Goal: Transaction & Acquisition: Purchase product/service

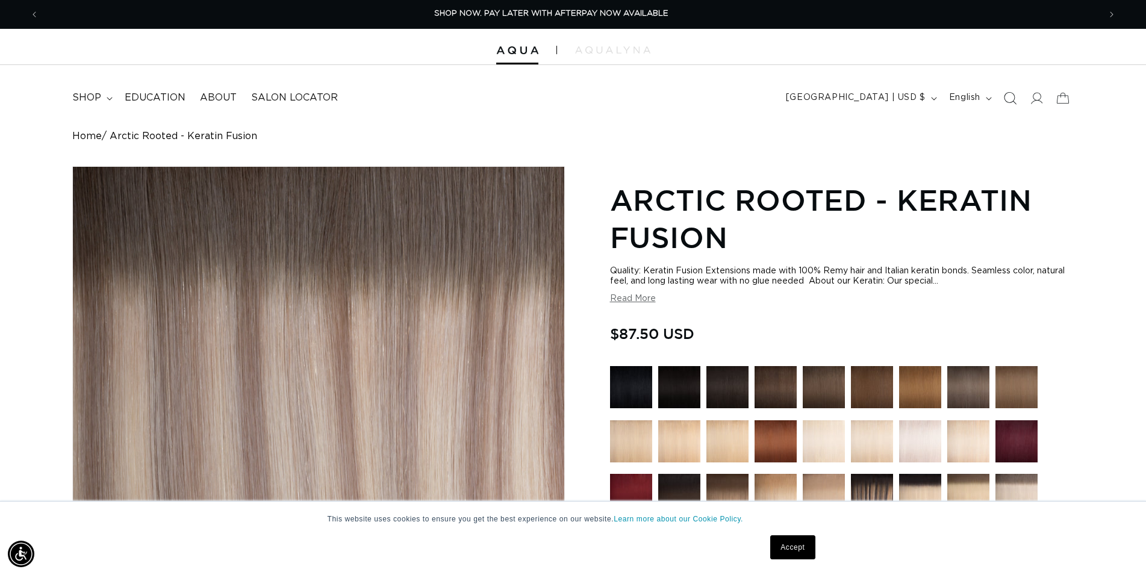
click at [1010, 101] on icon "Search" at bounding box center [1009, 98] width 13 height 13
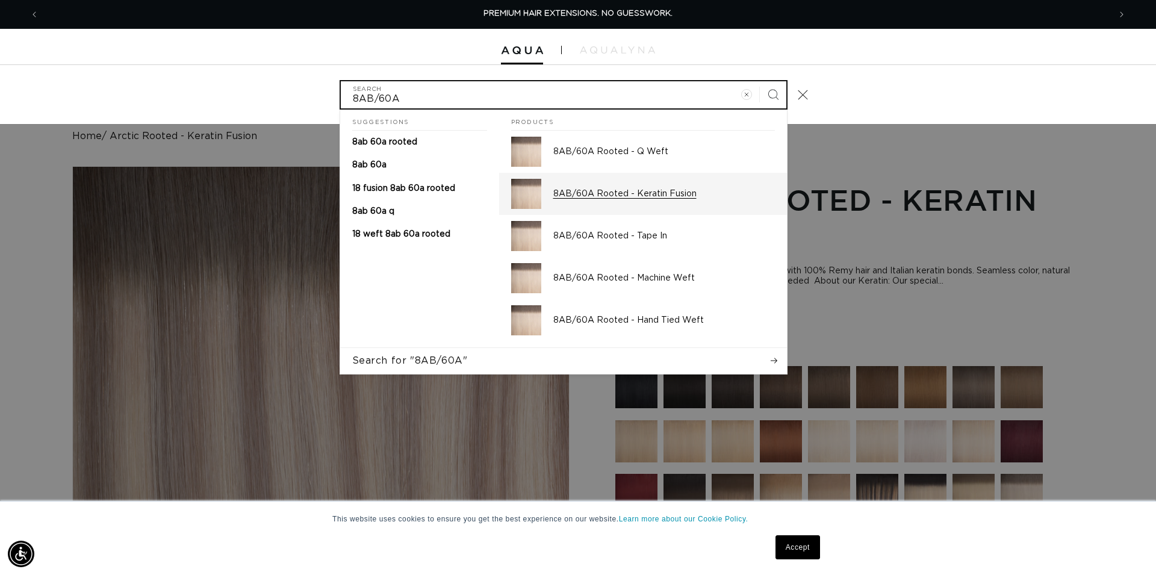
type input "8AB/60A"
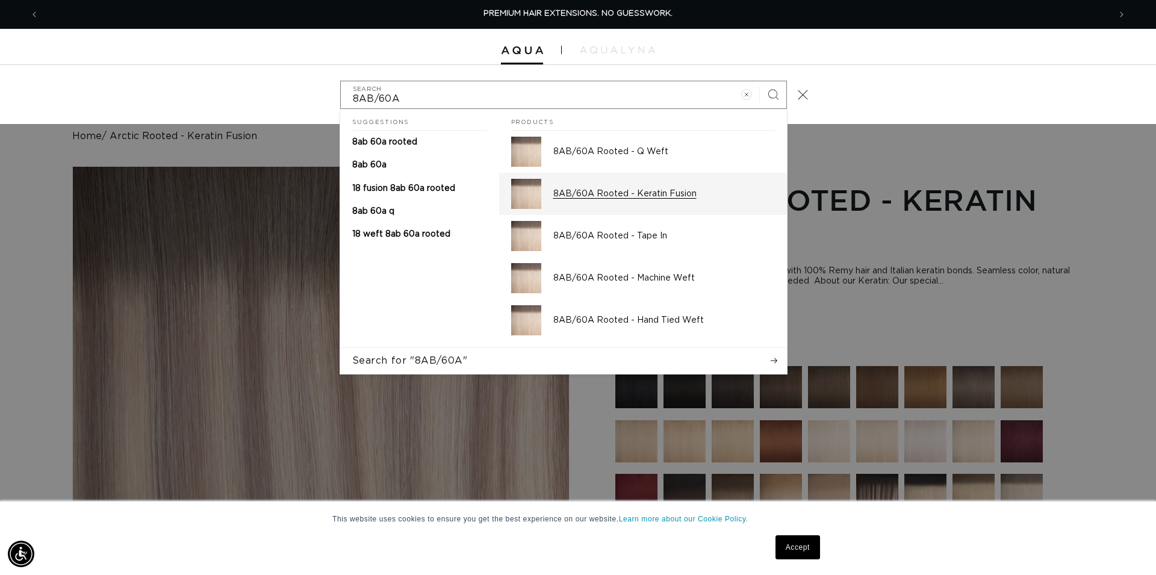
click at [680, 199] on p "8AB/60A Rooted - Keratin Fusion" at bounding box center [664, 193] width 222 height 11
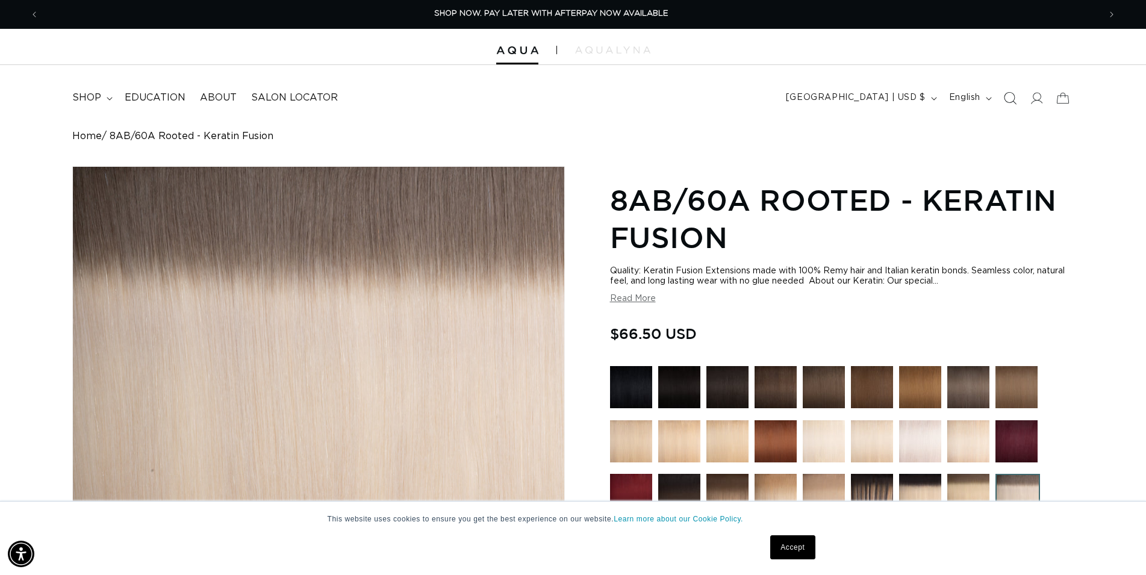
click at [1009, 96] on icon "Search" at bounding box center [1009, 98] width 13 height 13
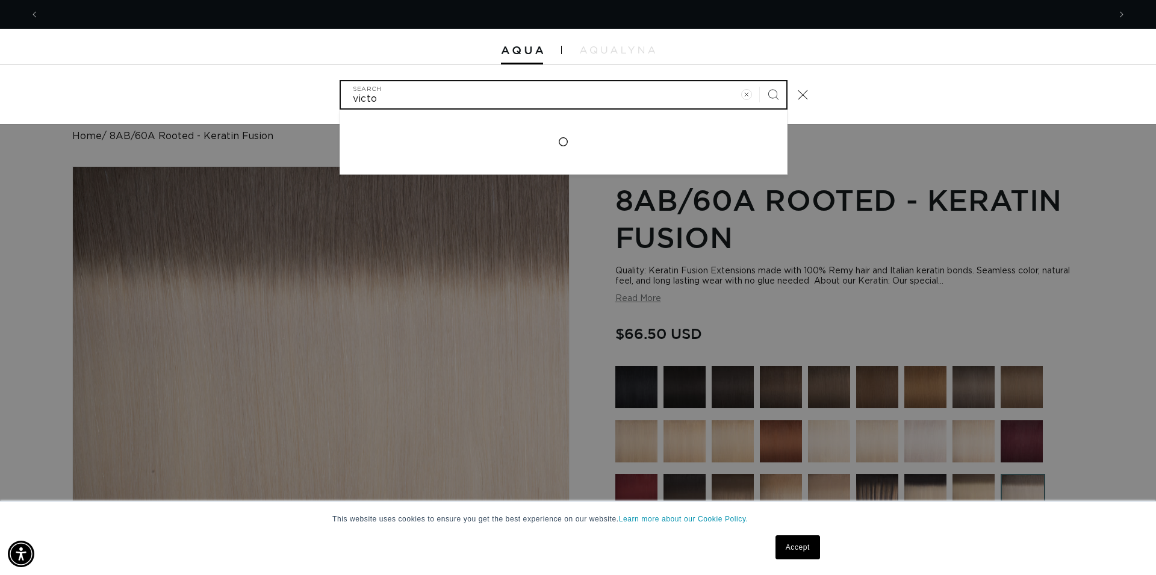
scroll to position [0, 2185]
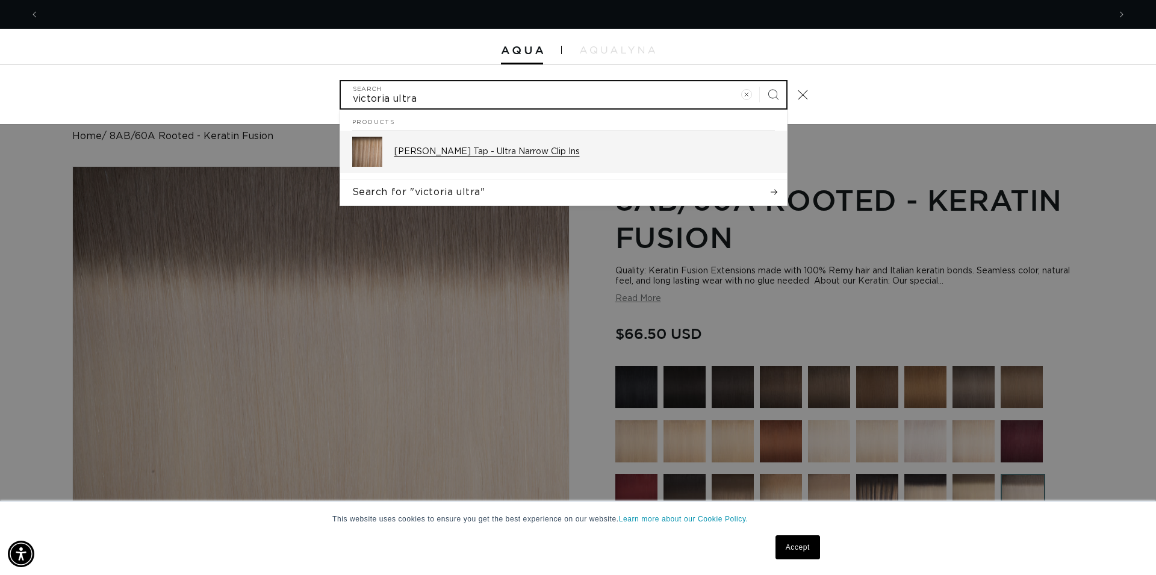
type input "victoria ultra"
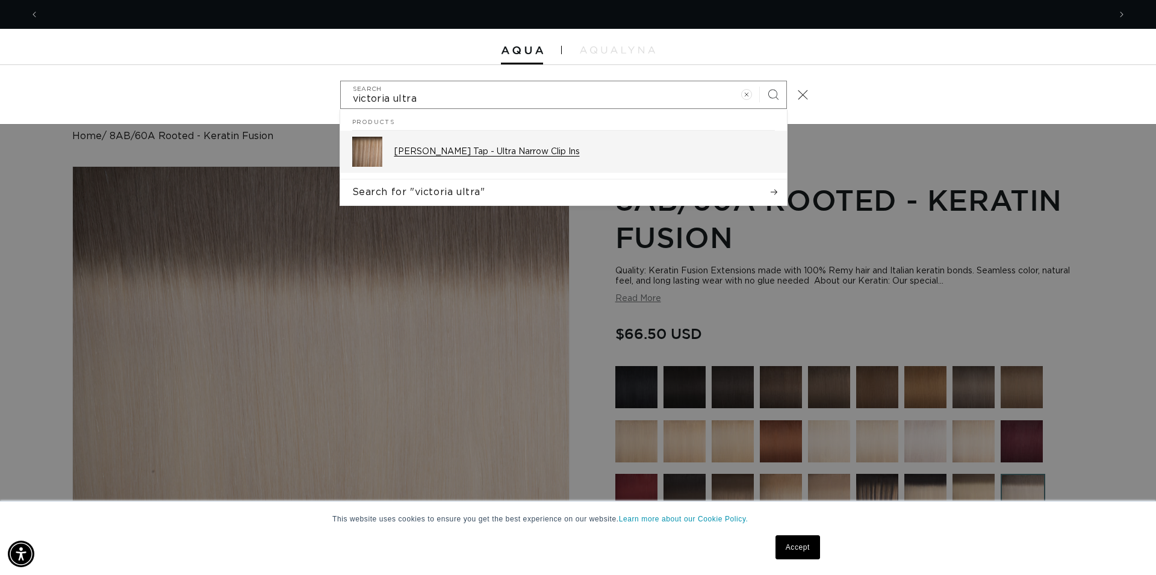
click at [553, 158] on div "[PERSON_NAME] Tap - Ultra Narrow Clip Ins" at bounding box center [584, 152] width 381 height 30
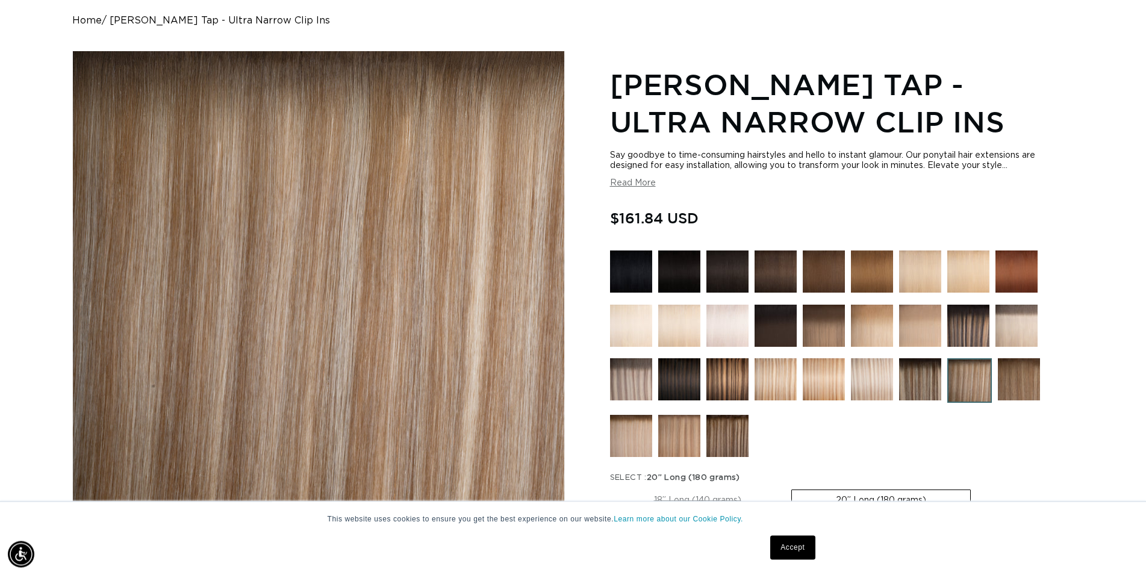
scroll to position [307, 0]
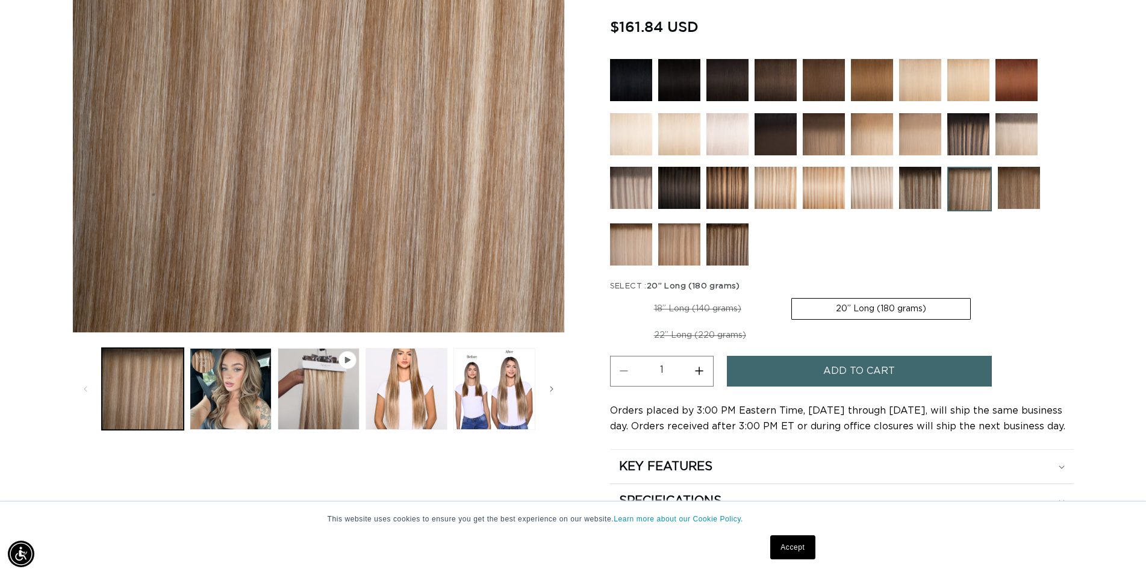
click at [727, 241] on img at bounding box center [727, 244] width 42 height 42
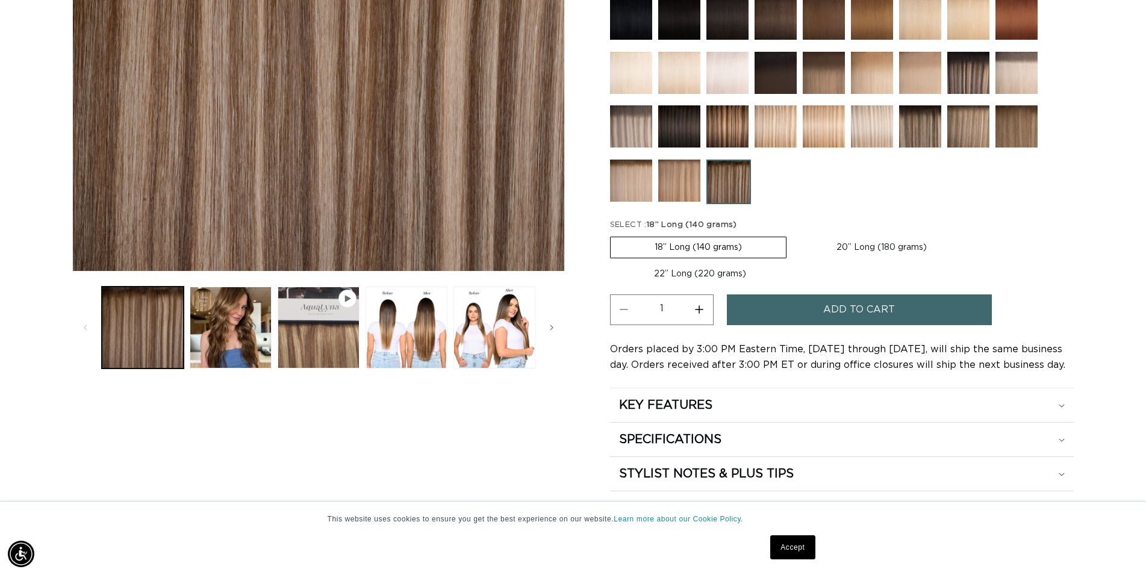
click at [640, 13] on img at bounding box center [631, 19] width 42 height 42
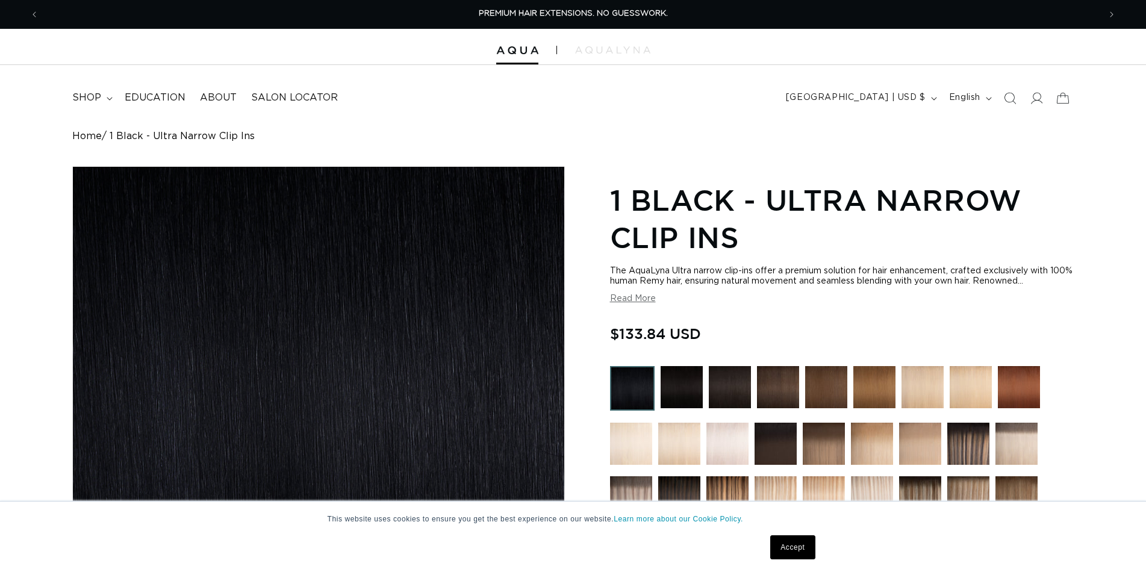
scroll to position [184, 0]
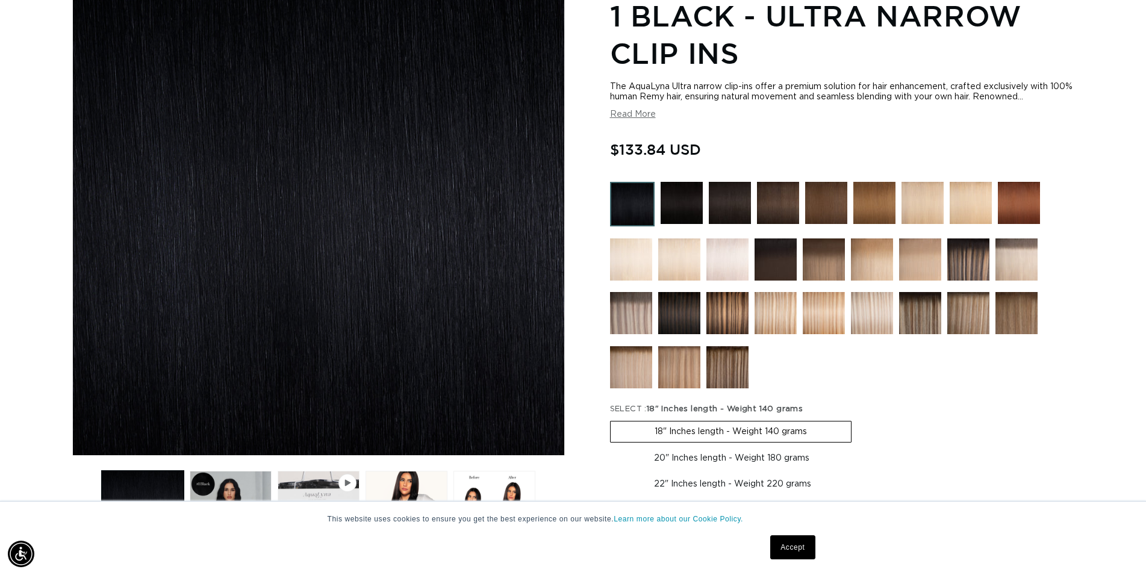
click at [692, 196] on img at bounding box center [682, 203] width 42 height 42
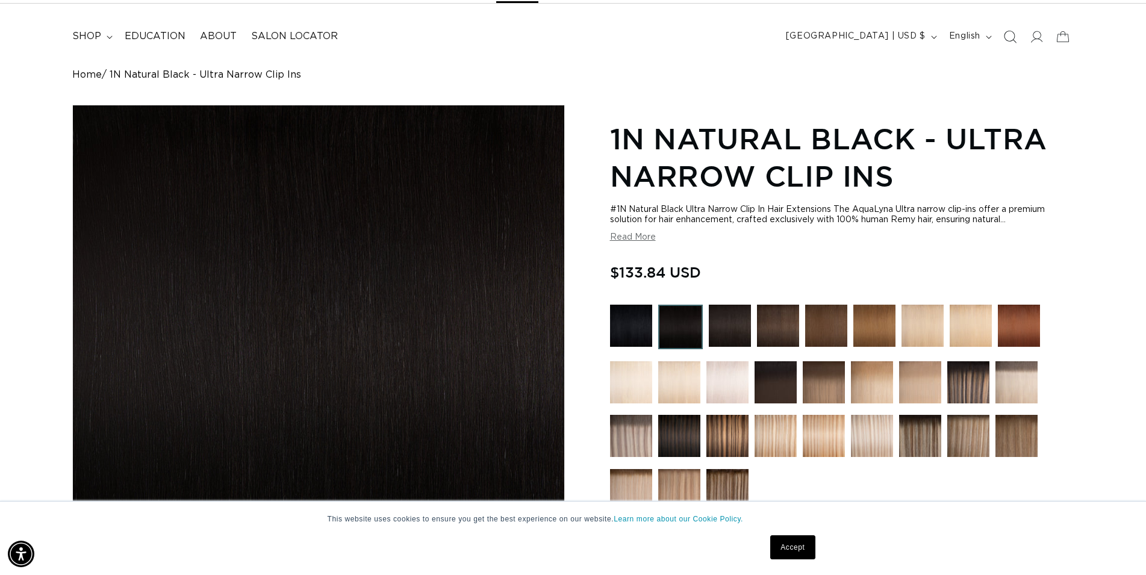
click at [1010, 39] on icon "Search" at bounding box center [1009, 36] width 13 height 13
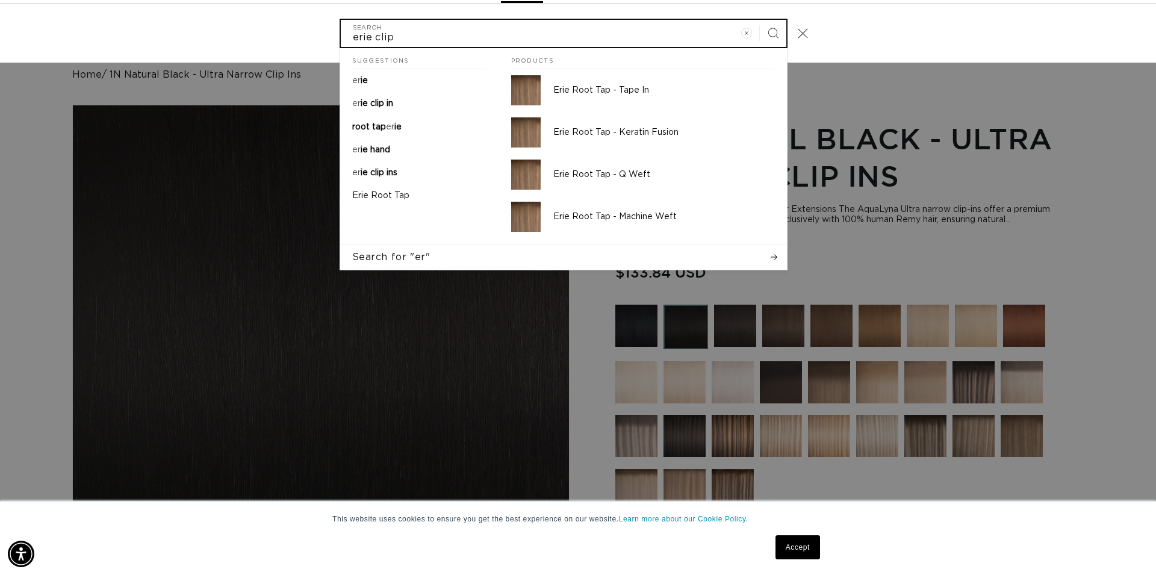
scroll to position [0, 2185]
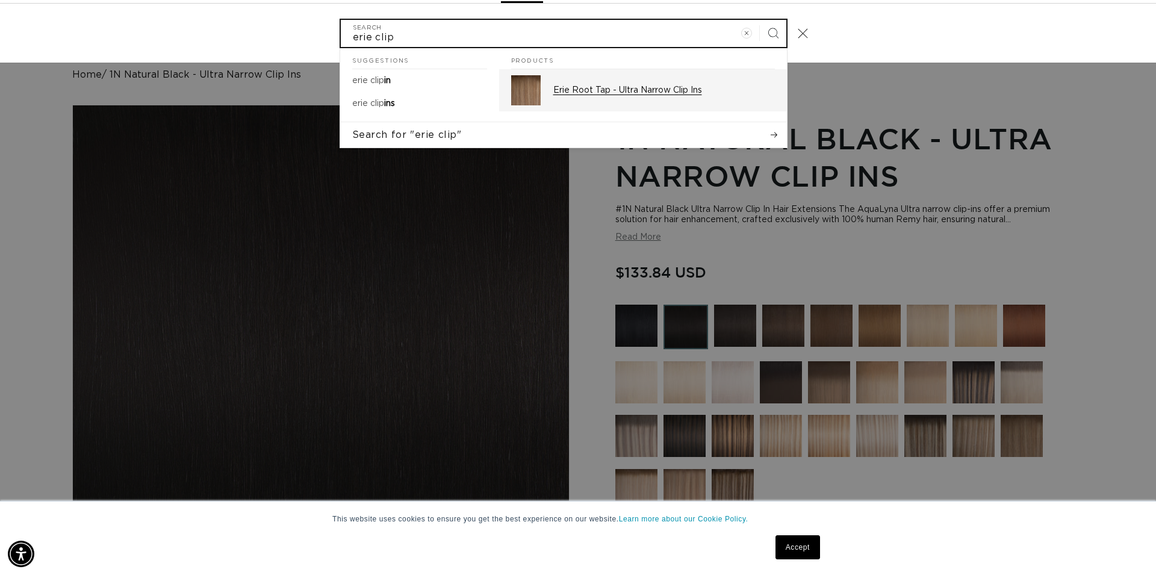
type input "erie clip"
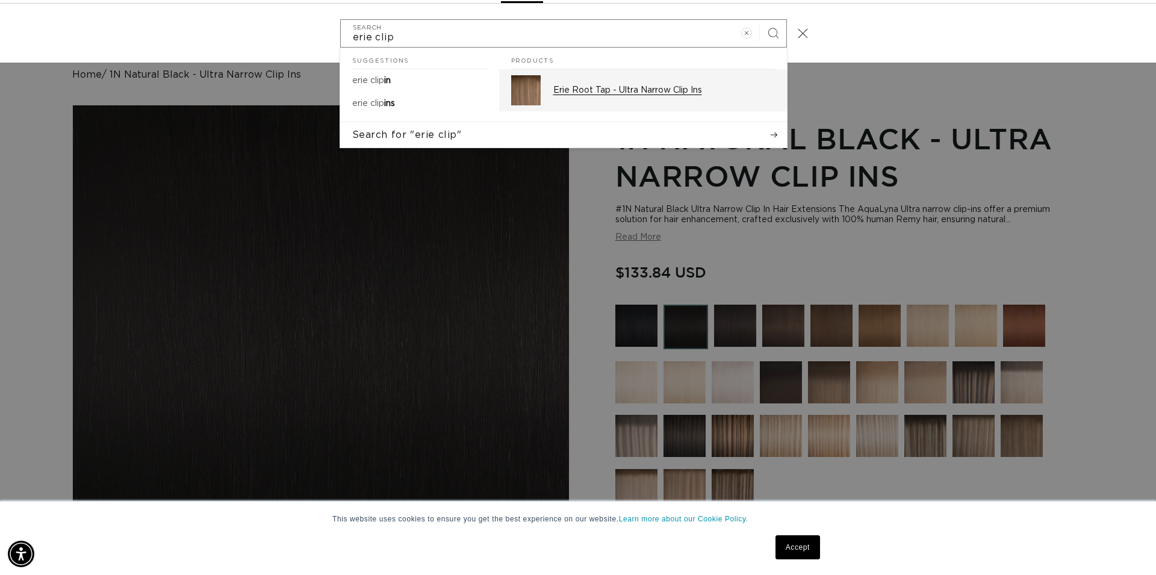
click at [609, 97] on div "Erie Root Tap - Ultra Narrow Clip Ins" at bounding box center [664, 90] width 222 height 30
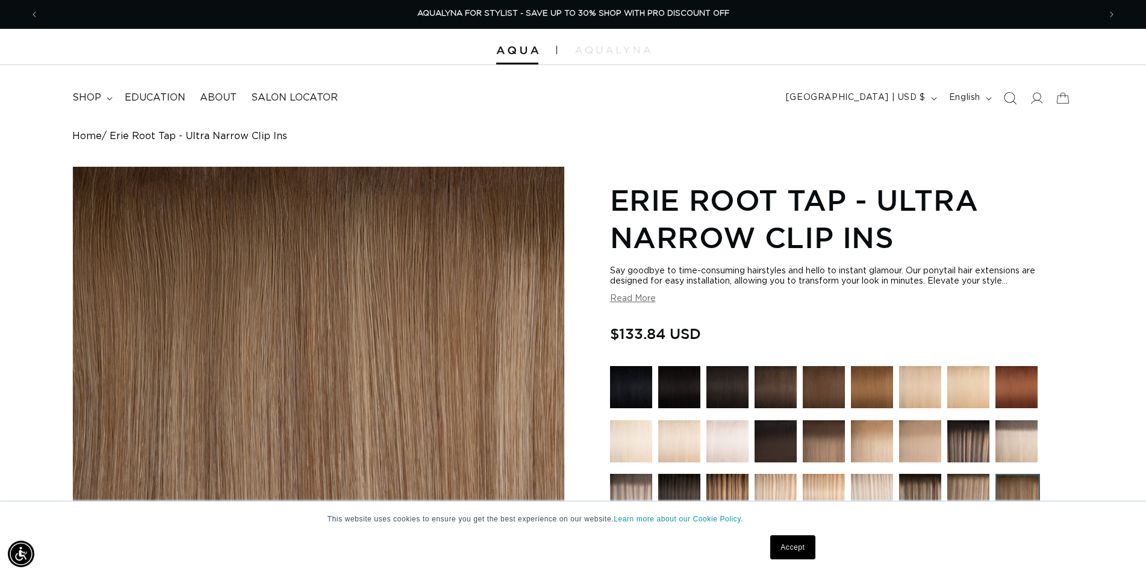
click at [1007, 98] on icon "Search" at bounding box center [1009, 98] width 13 height 13
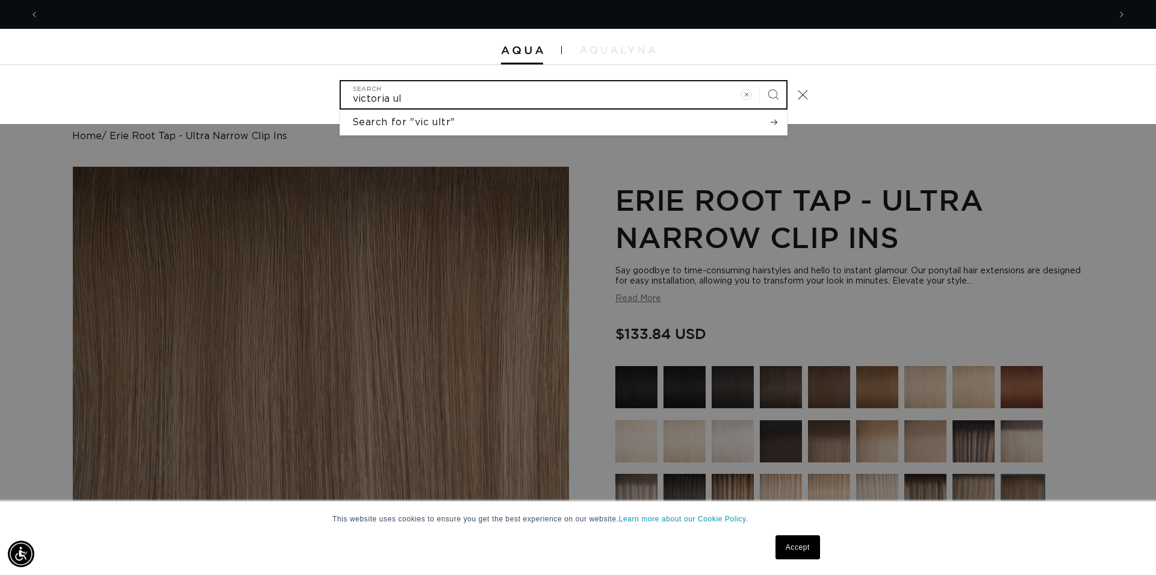
scroll to position [0, 1092]
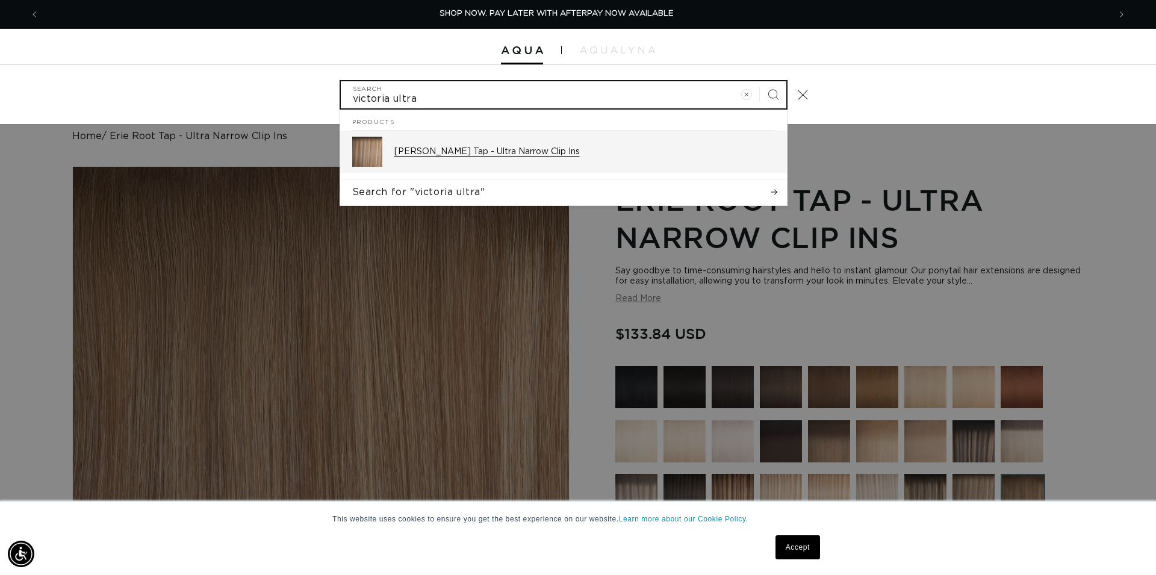
type input "victoria ultra"
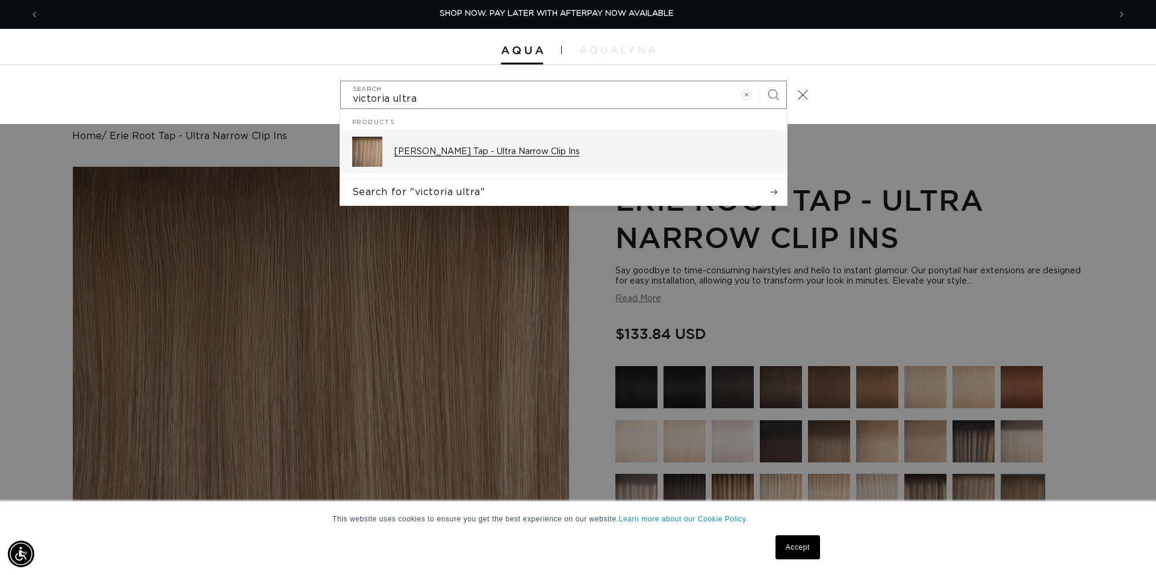
click at [543, 155] on p "[PERSON_NAME] Tap - Ultra Narrow Clip Ins" at bounding box center [584, 151] width 381 height 11
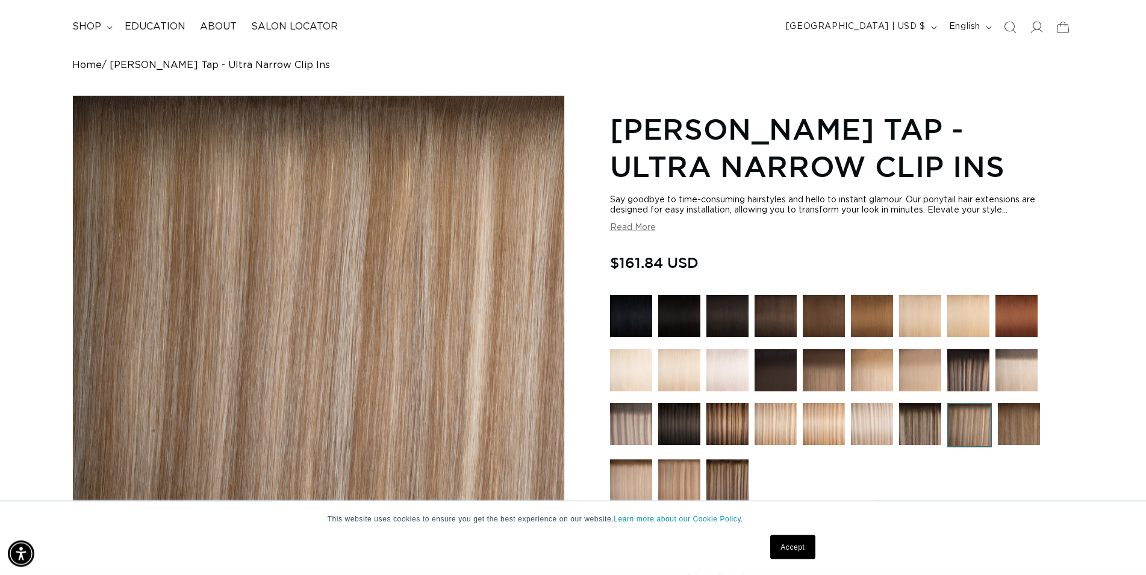
scroll to position [61, 0]
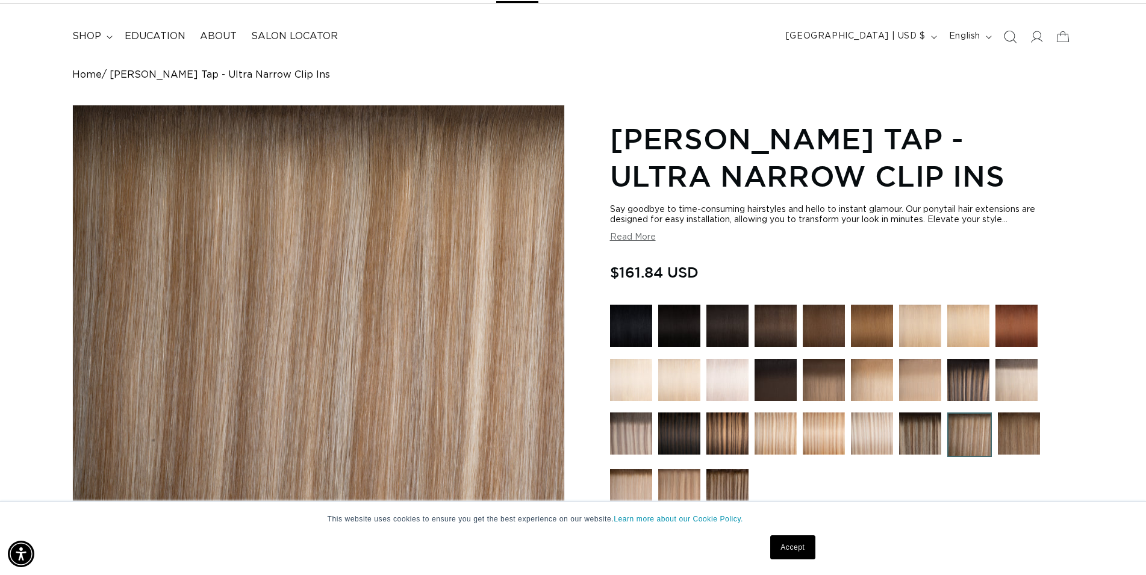
click at [1015, 37] on icon "Search" at bounding box center [1010, 37] width 13 height 13
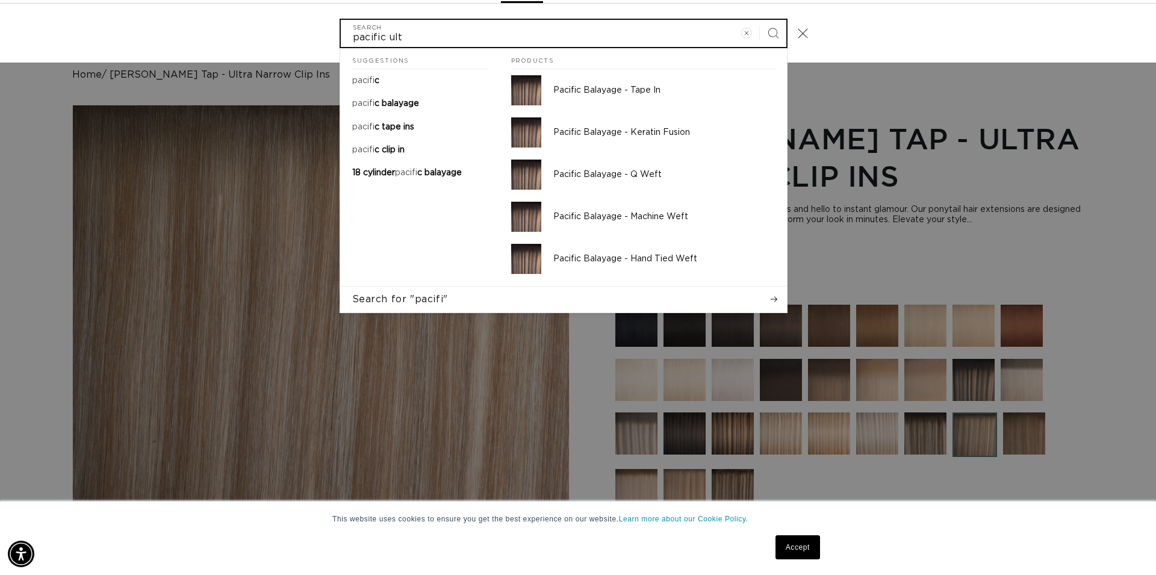
scroll to position [0, 0]
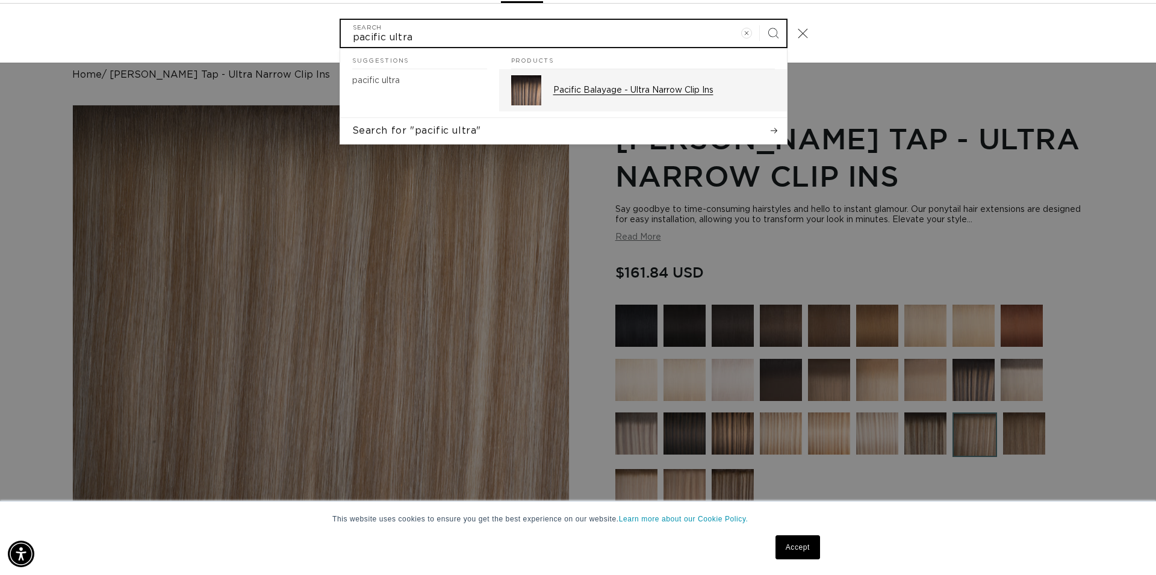
type input "pacific ultra"
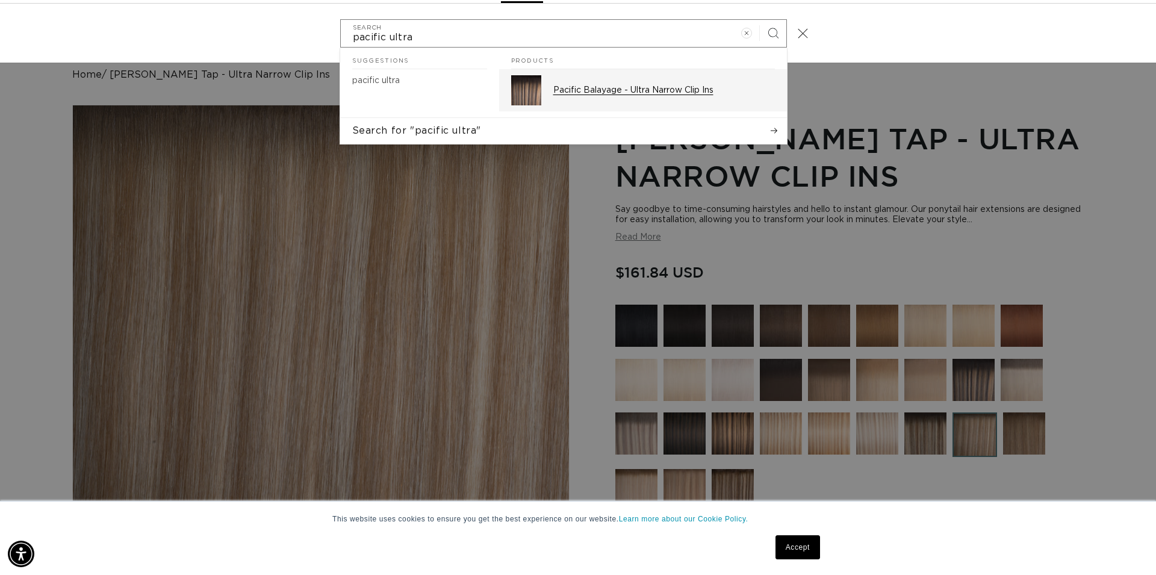
click at [615, 92] on p "Pacific Balayage - Ultra Narrow Clip Ins" at bounding box center [664, 90] width 222 height 11
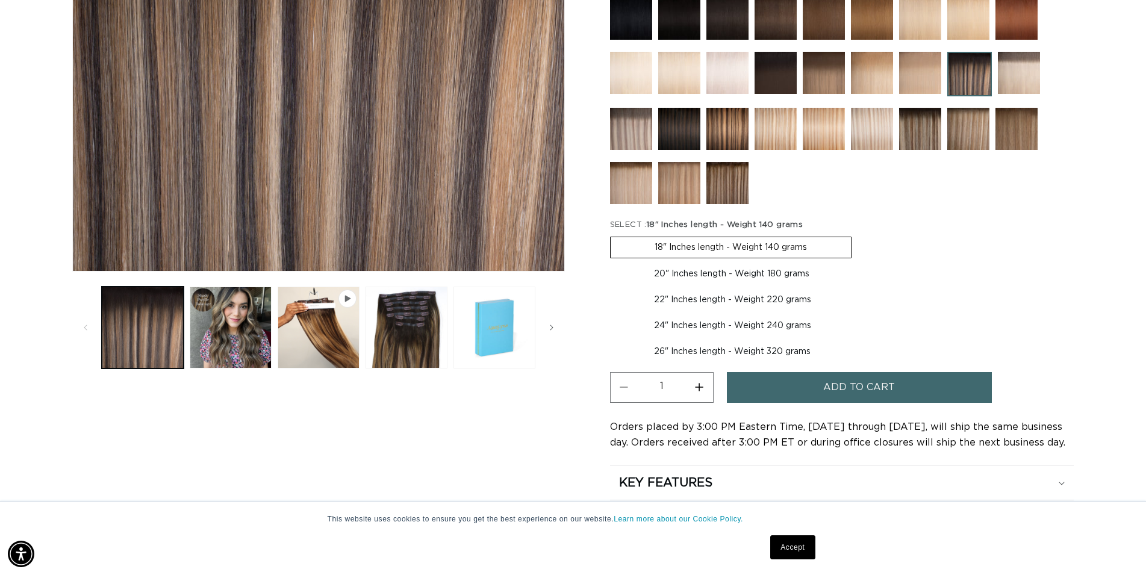
click at [970, 131] on img at bounding box center [968, 129] width 42 height 42
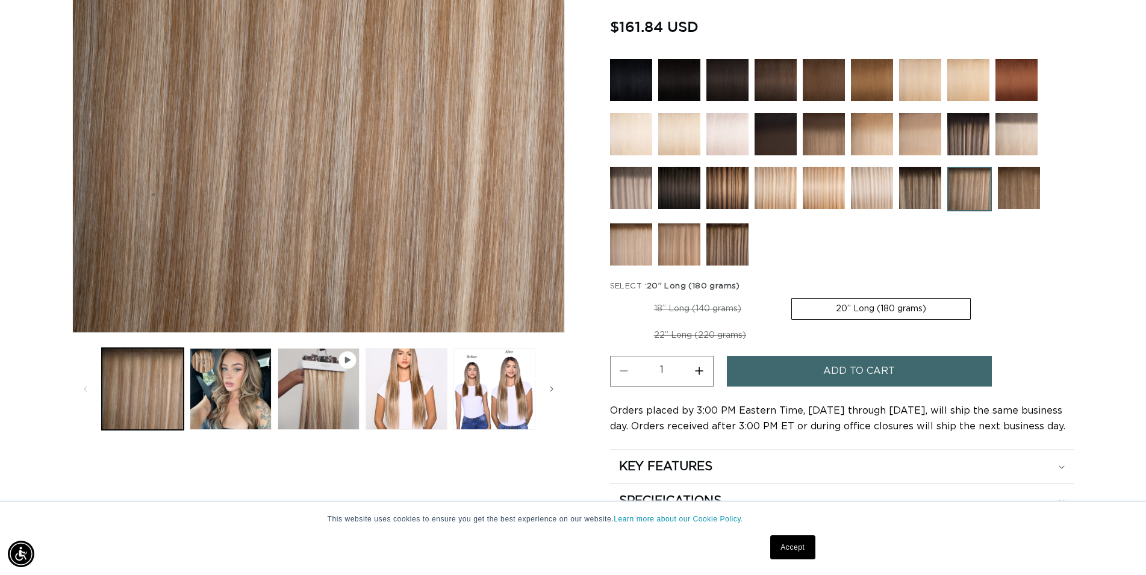
scroll to position [0, 2164]
click at [1023, 137] on img at bounding box center [1016, 134] width 42 height 42
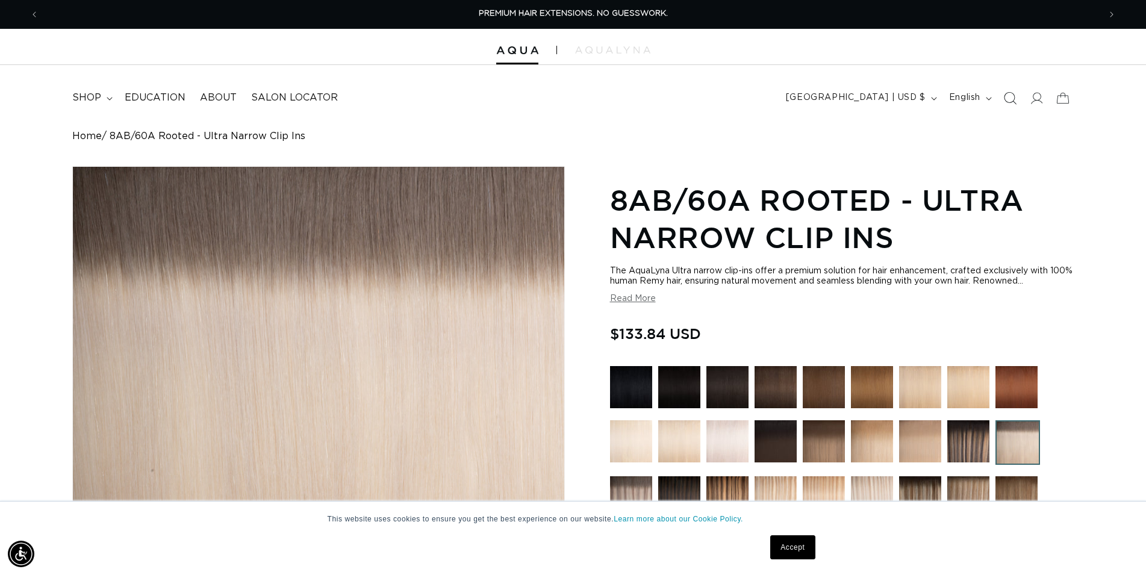
click at [1009, 101] on icon "Search" at bounding box center [1009, 98] width 13 height 13
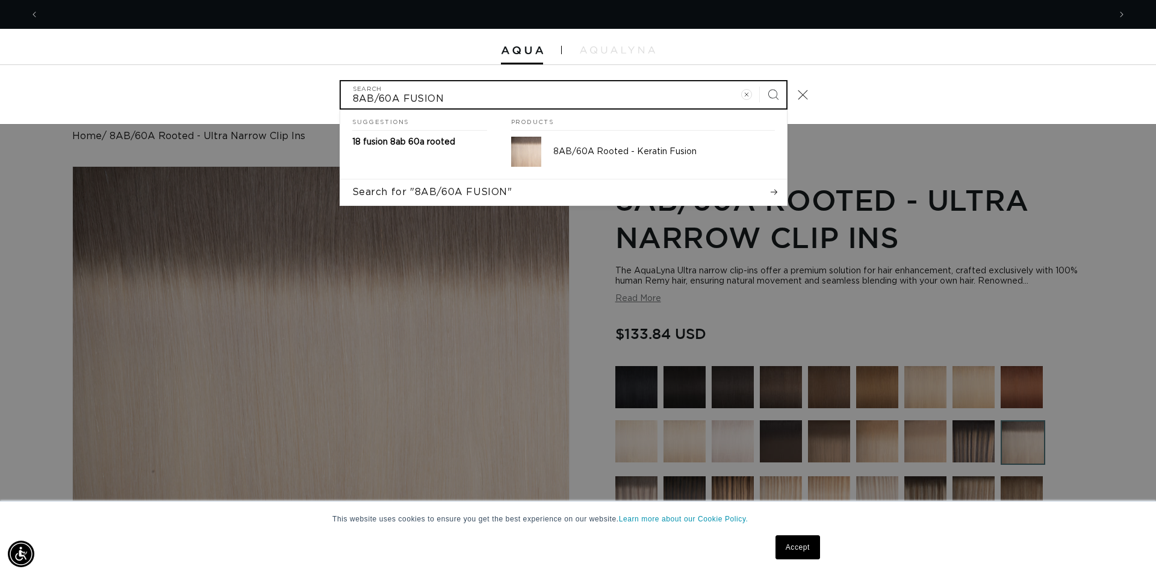
scroll to position [0, 2185]
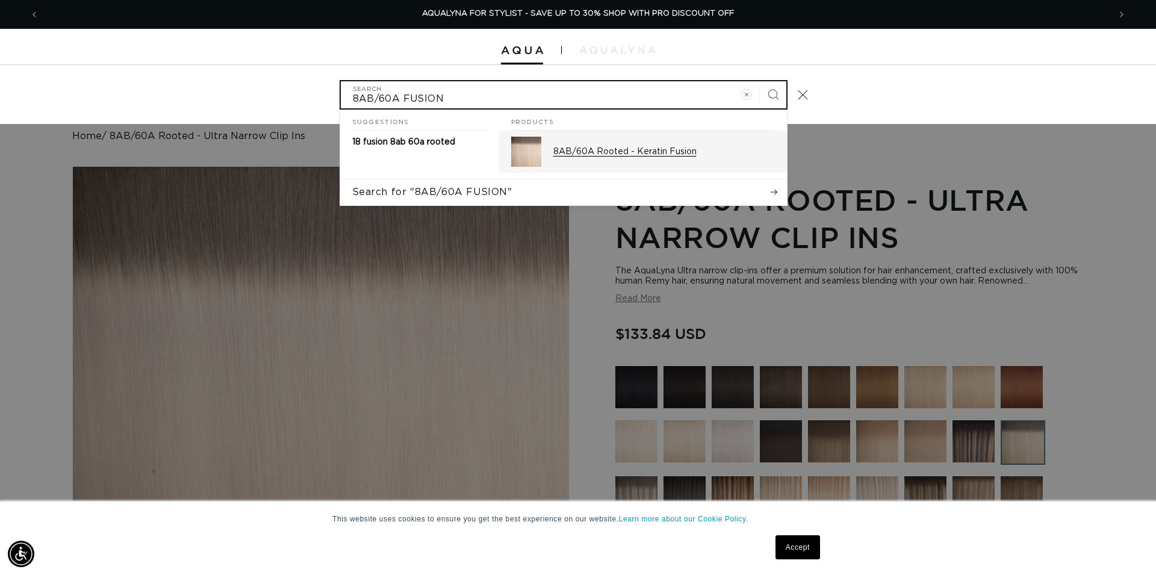
type input "8AB/60A FUSION"
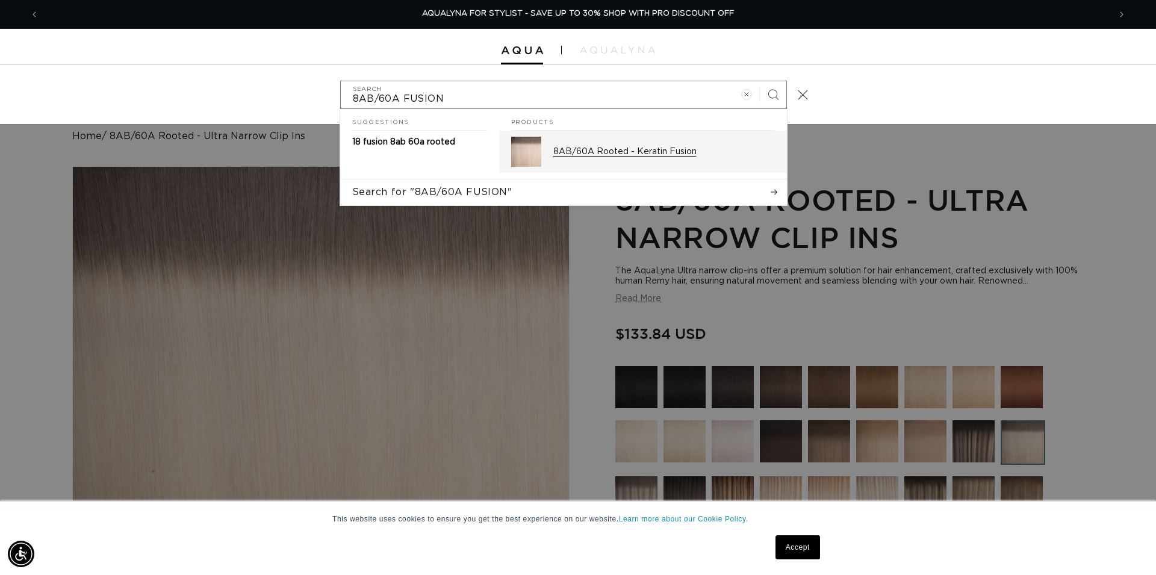
click at [650, 157] on p "8AB/60A Rooted - Keratin Fusion" at bounding box center [664, 151] width 222 height 11
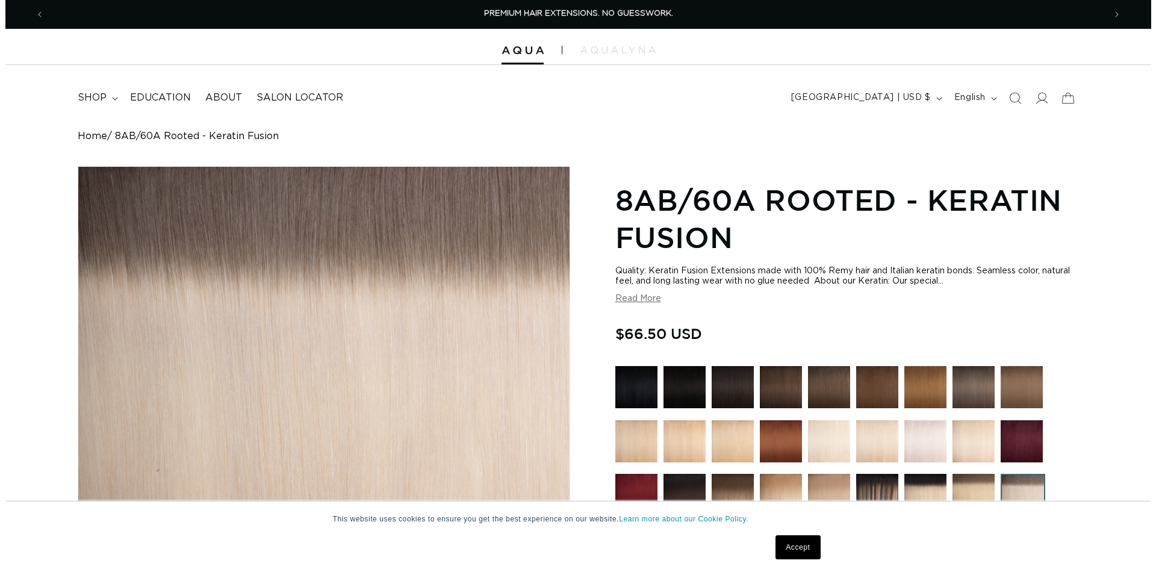
scroll to position [369, 0]
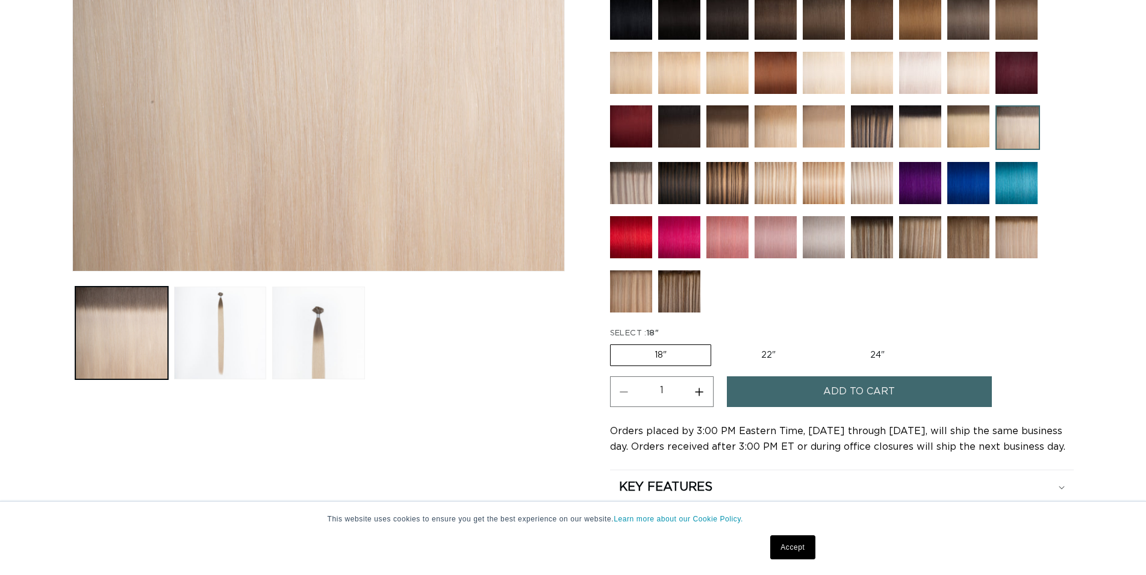
click at [864, 390] on span "Add to cart" at bounding box center [859, 391] width 72 height 31
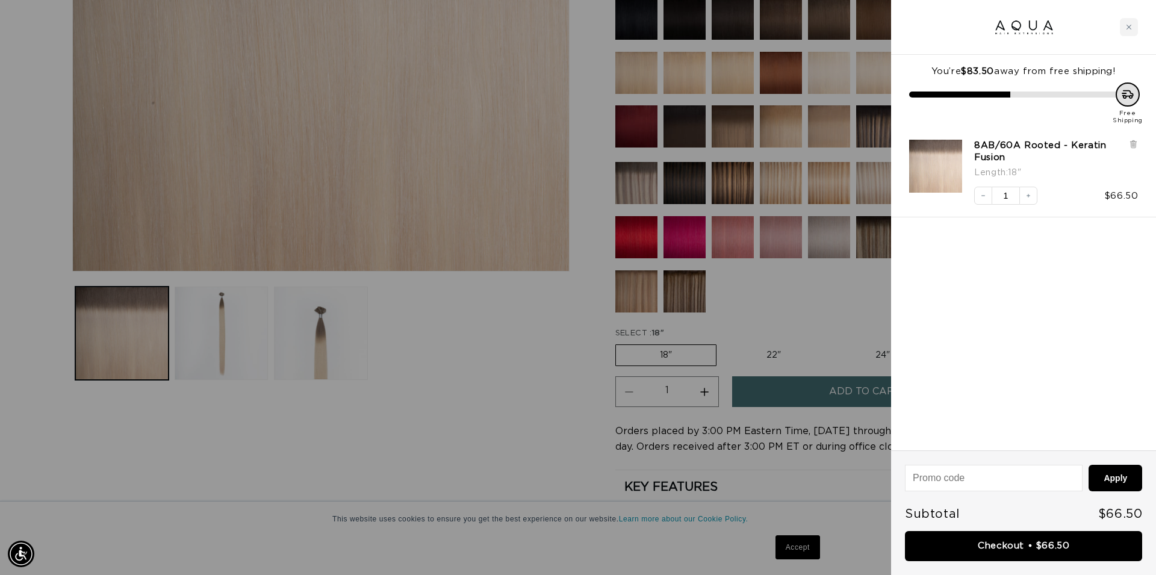
scroll to position [0, 1092]
click at [1039, 541] on link "Checkout • $66.50" at bounding box center [1023, 546] width 237 height 31
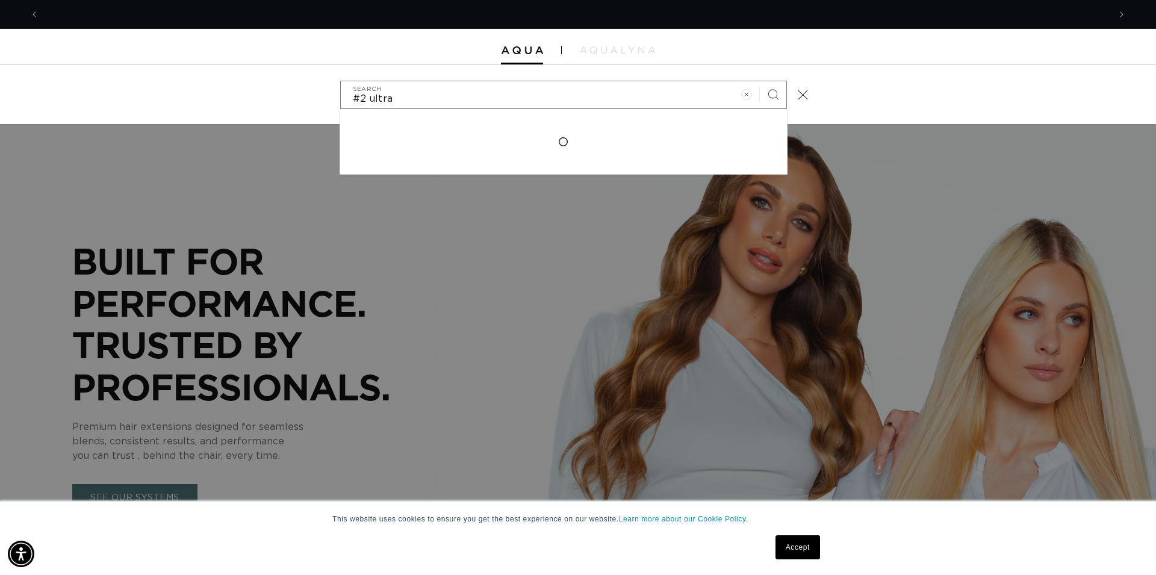
scroll to position [0, 1092]
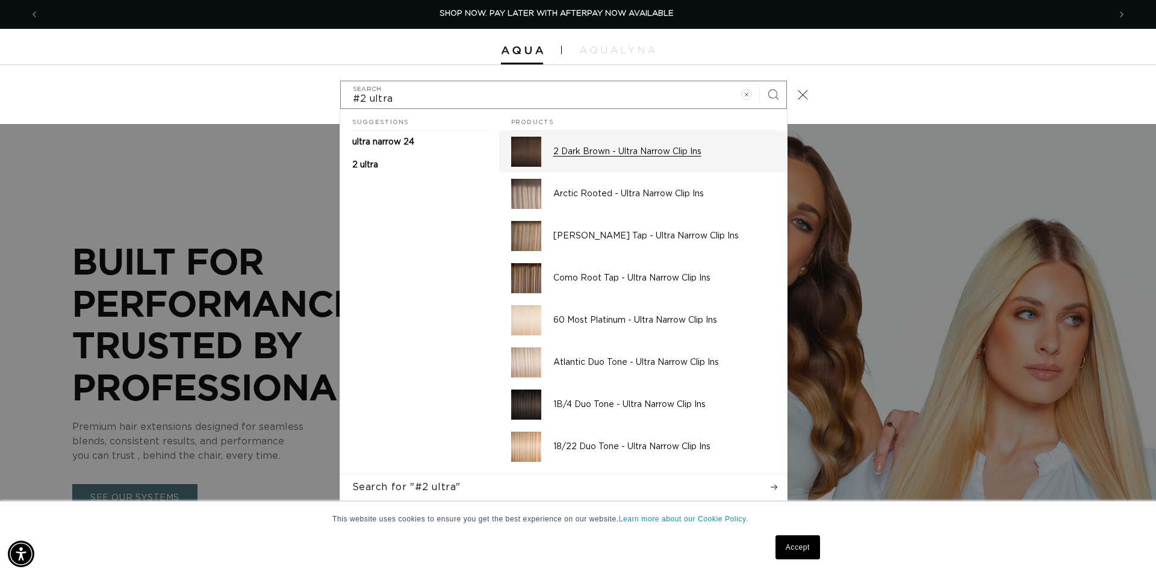
type input "#2 ultra"
click at [620, 158] on div "2 Dark Brown - Ultra Narrow Clip Ins" at bounding box center [664, 152] width 222 height 30
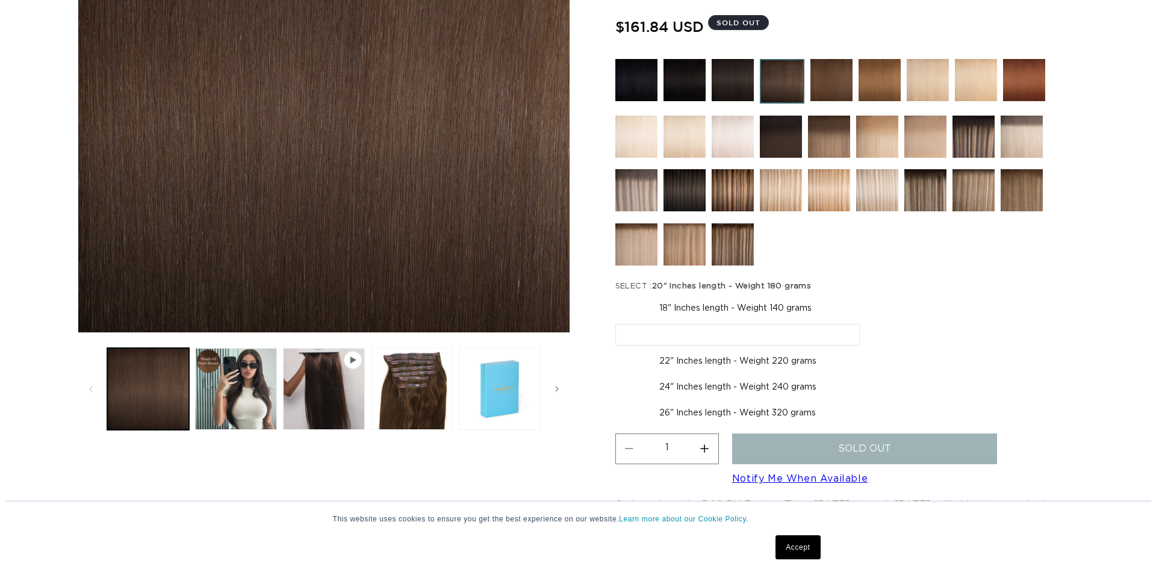
scroll to position [307, 0]
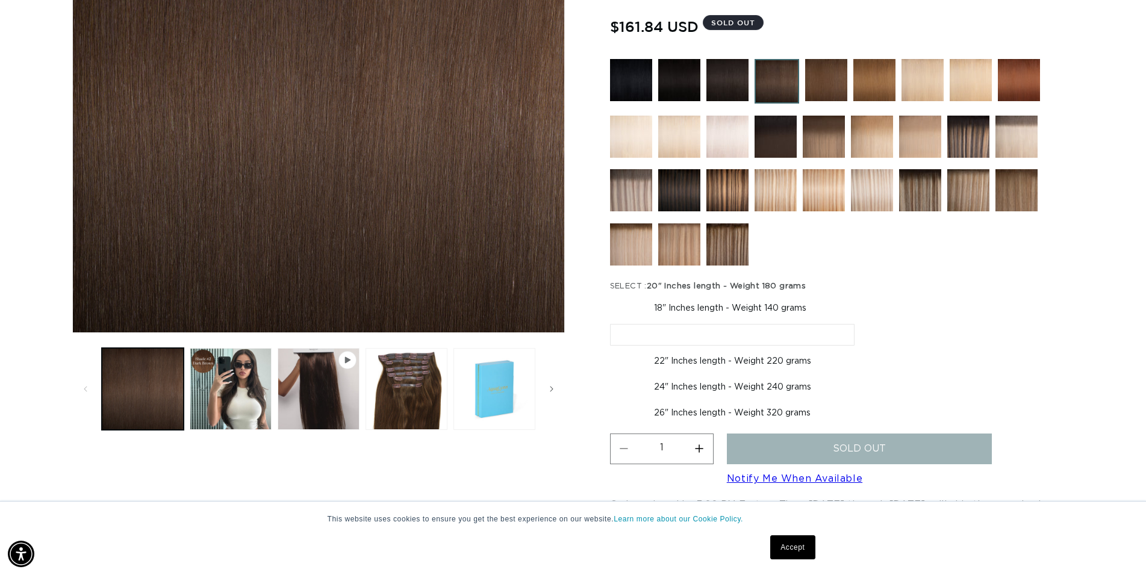
click at [724, 307] on label "18" Inches length - Weight 140 grams Variant sold out or unavailable" at bounding box center [730, 308] width 240 height 20
click at [614, 296] on input "18" Inches length - Weight 140 grams Variant sold out or unavailable" at bounding box center [613, 296] width 1 height 1
radio input "true"
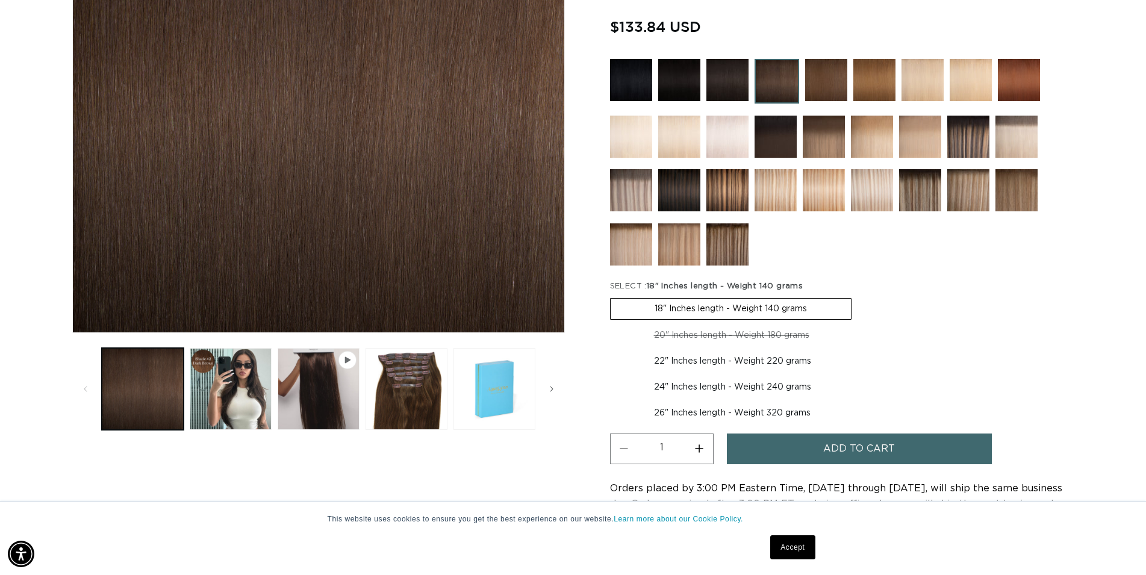
click at [871, 451] on span "Add to cart" at bounding box center [859, 449] width 72 height 31
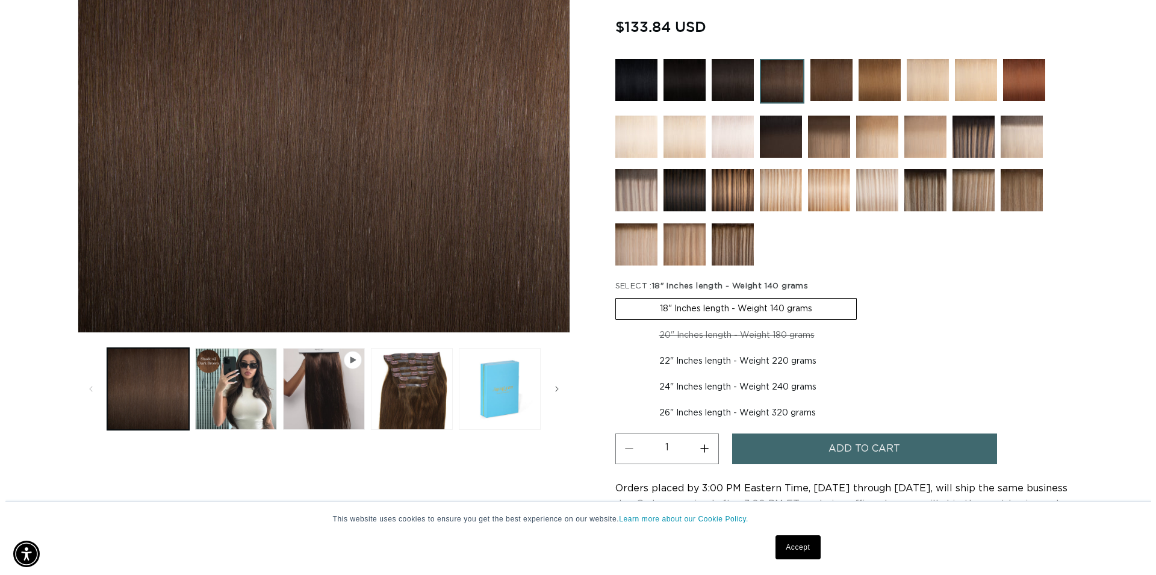
scroll to position [0, 1092]
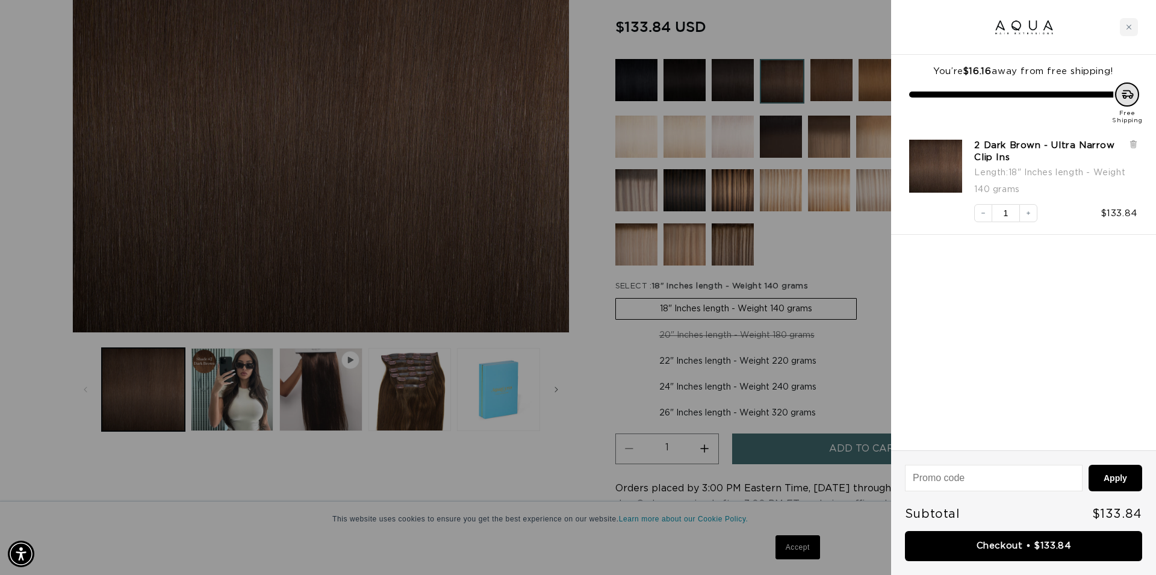
click at [1006, 550] on link "Checkout • $133.84" at bounding box center [1023, 546] width 237 height 31
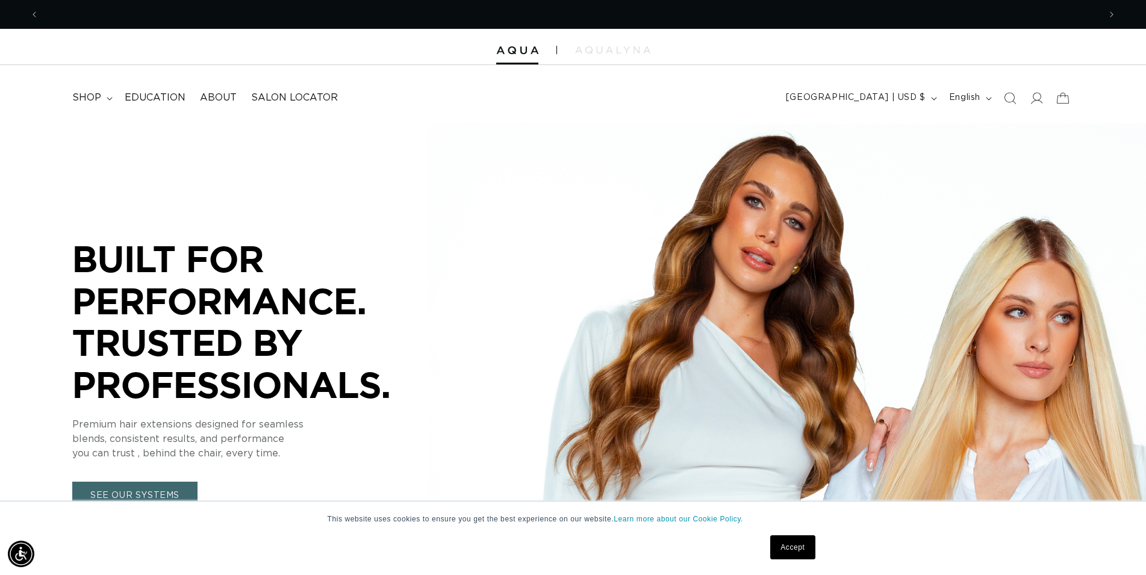
scroll to position [0, 1082]
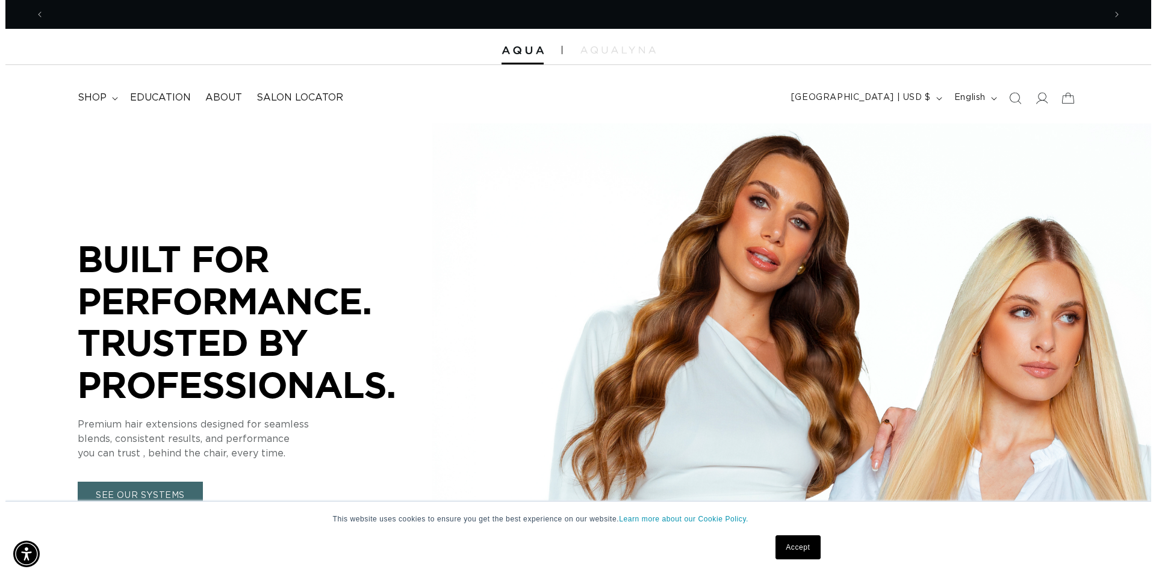
scroll to position [0, 2164]
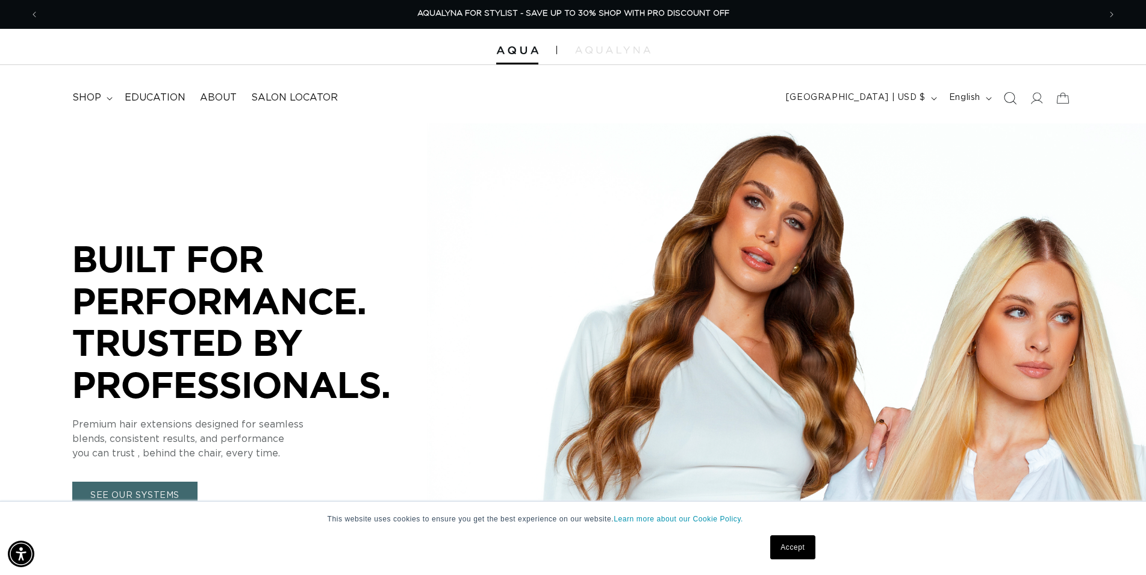
click at [1015, 97] on icon "Search" at bounding box center [1009, 98] width 13 height 13
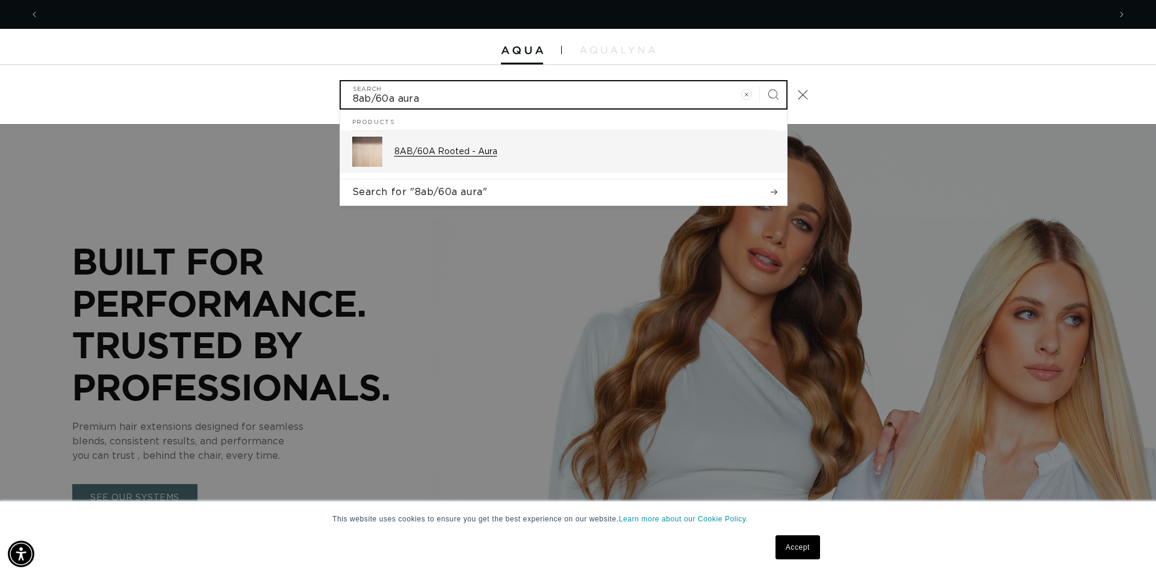
scroll to position [0, 2185]
type input "8ab/60a aura"
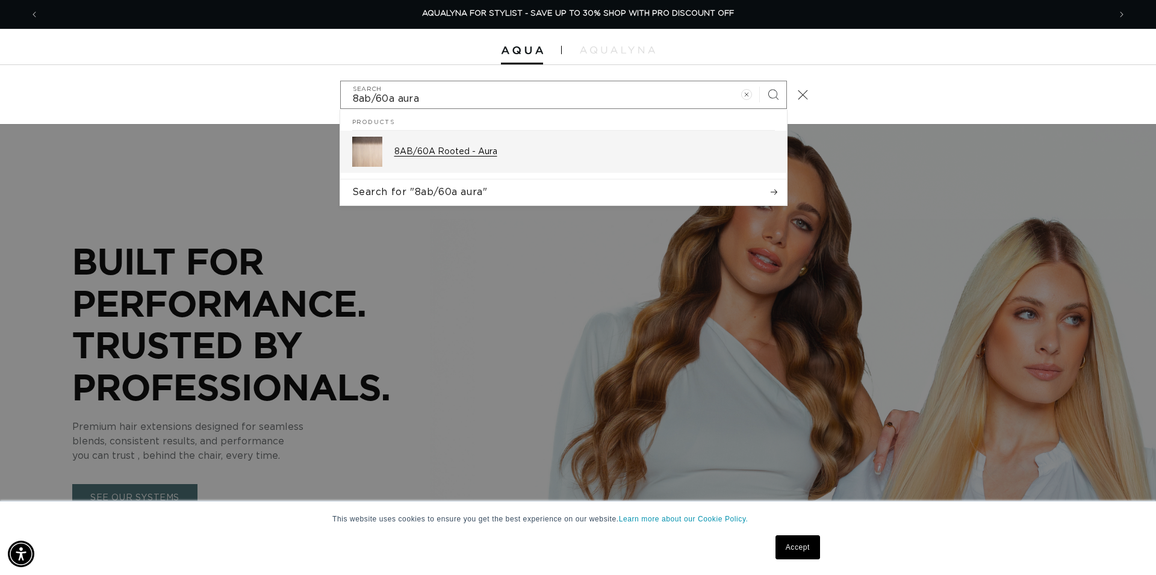
click at [509, 146] on div "8AB/60A Rooted - Aura" at bounding box center [584, 152] width 381 height 30
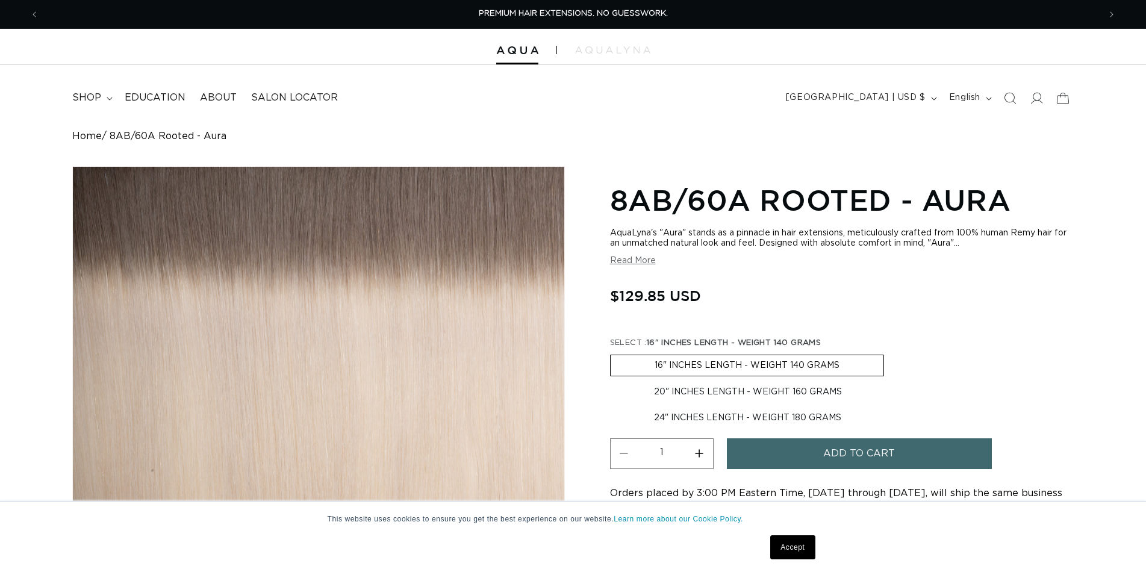
click at [864, 459] on span "Add to cart" at bounding box center [859, 453] width 72 height 31
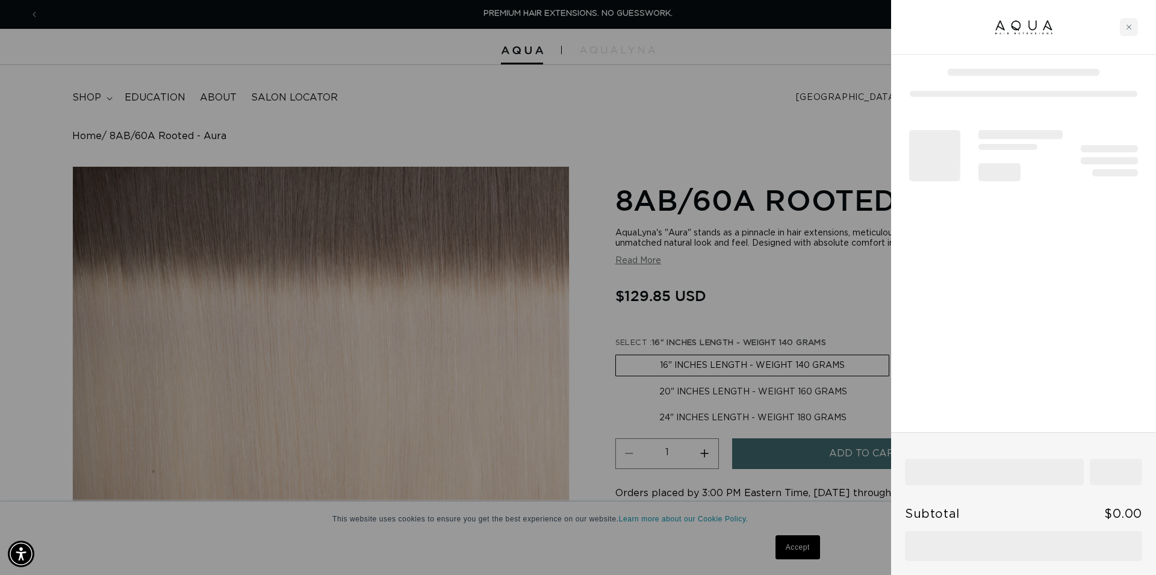
click at [735, 139] on div at bounding box center [578, 287] width 1156 height 575
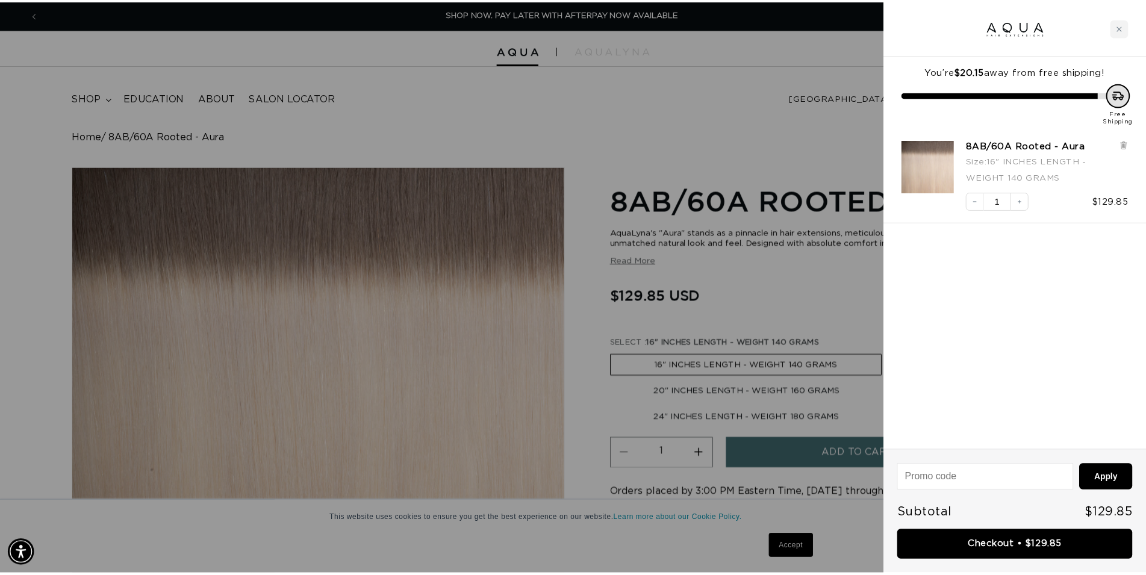
scroll to position [0, 1092]
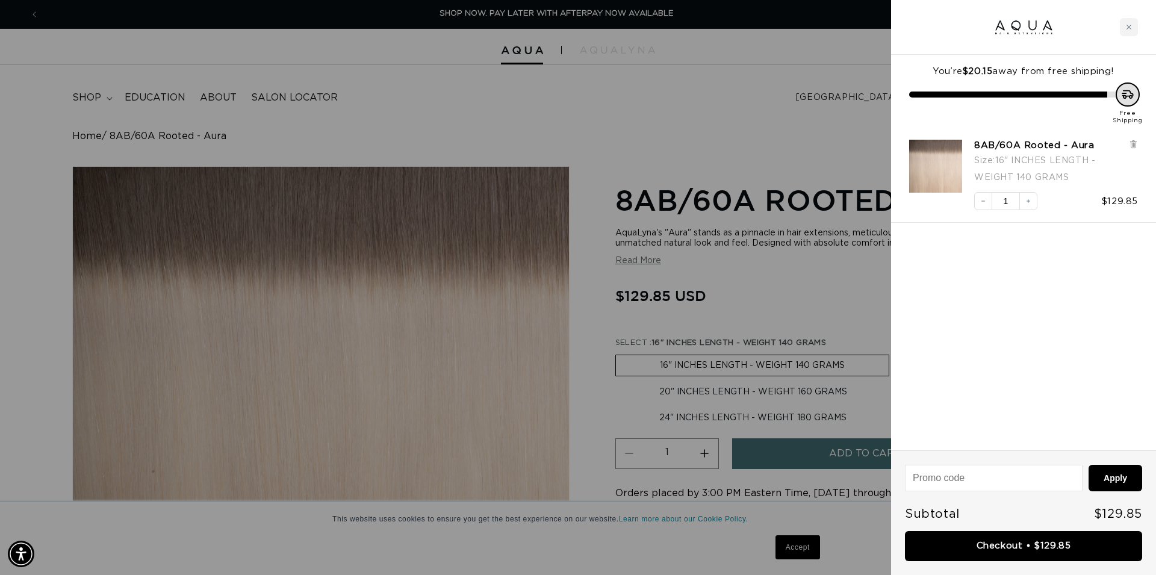
click at [794, 145] on div at bounding box center [578, 287] width 1156 height 575
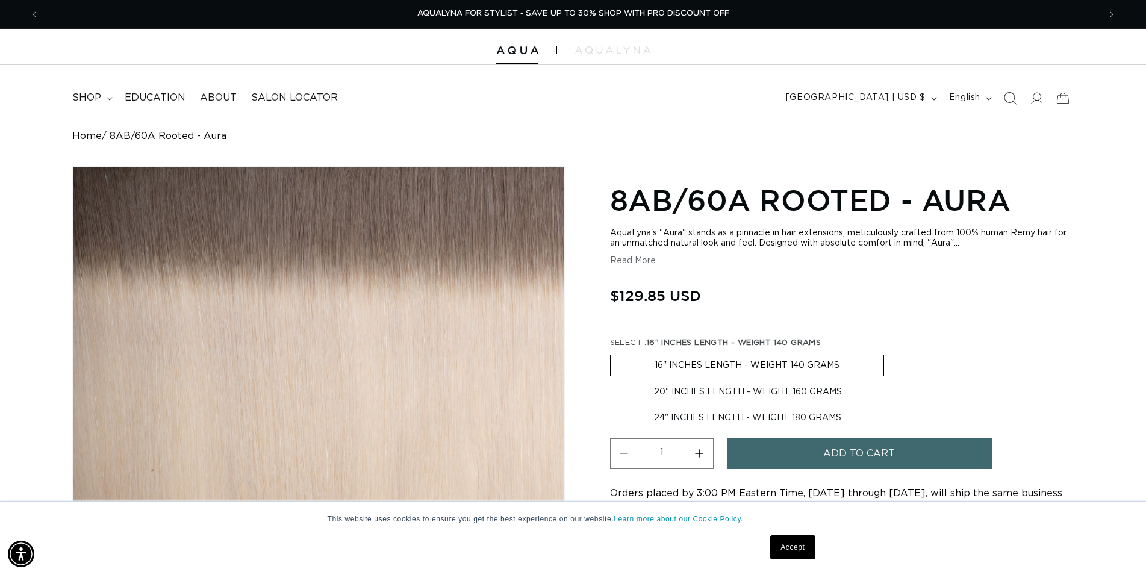
click at [1009, 99] on icon "Search" at bounding box center [1009, 98] width 13 height 13
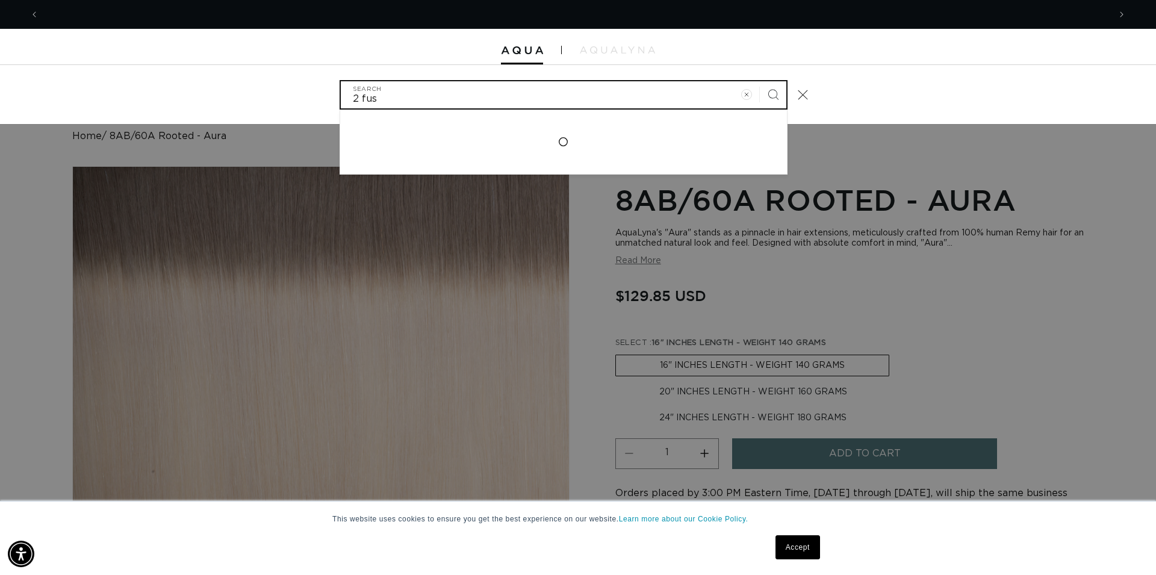
scroll to position [0, 0]
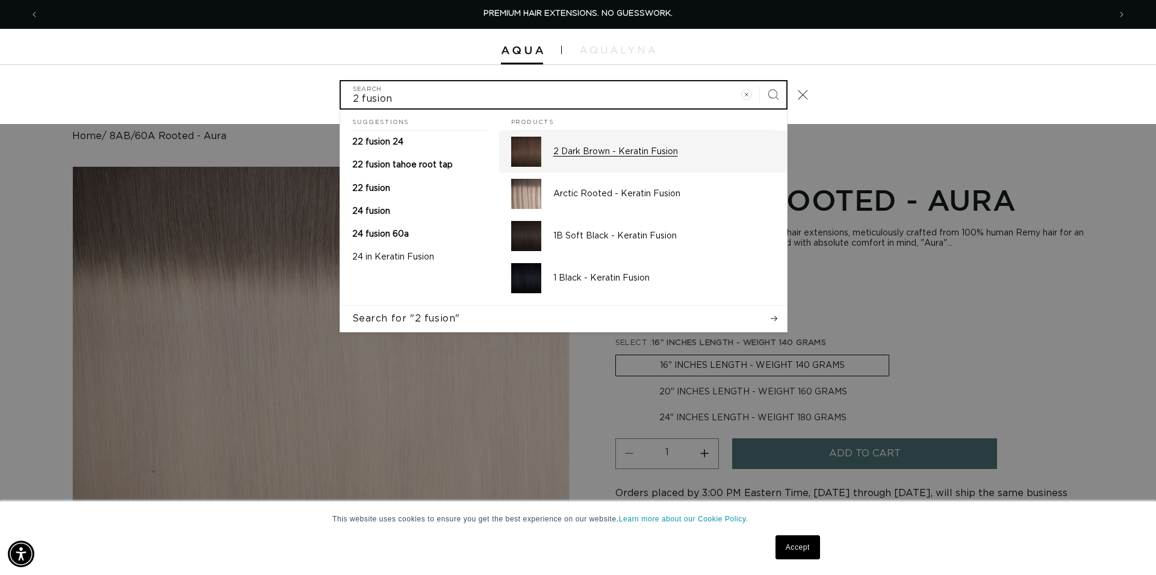
type input "2 fusion"
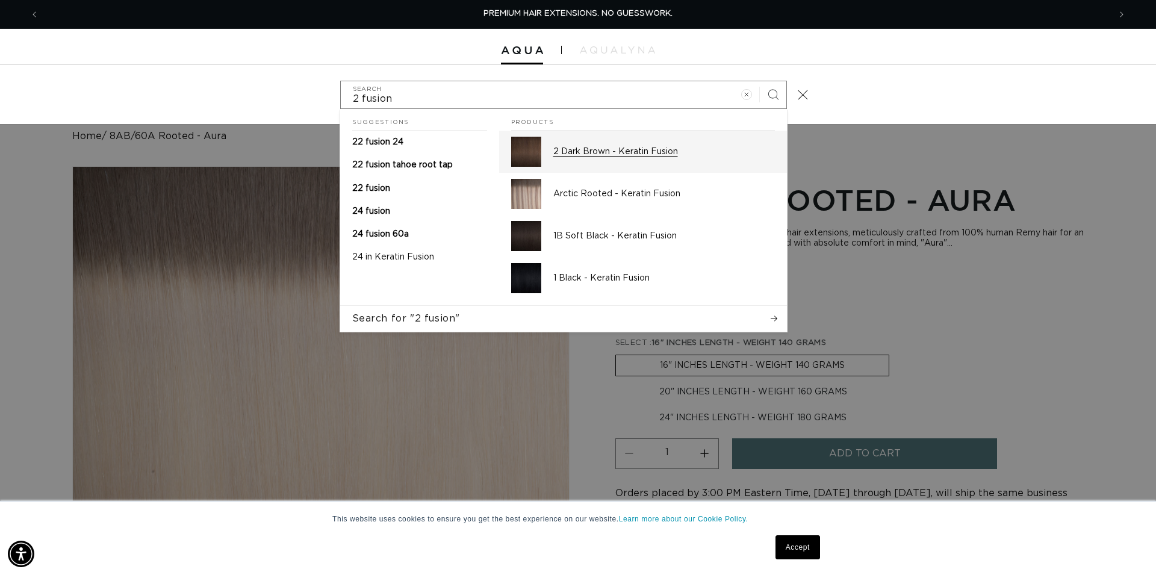
click at [630, 148] on p "2 Dark Brown - Keratin Fusion" at bounding box center [664, 151] width 222 height 11
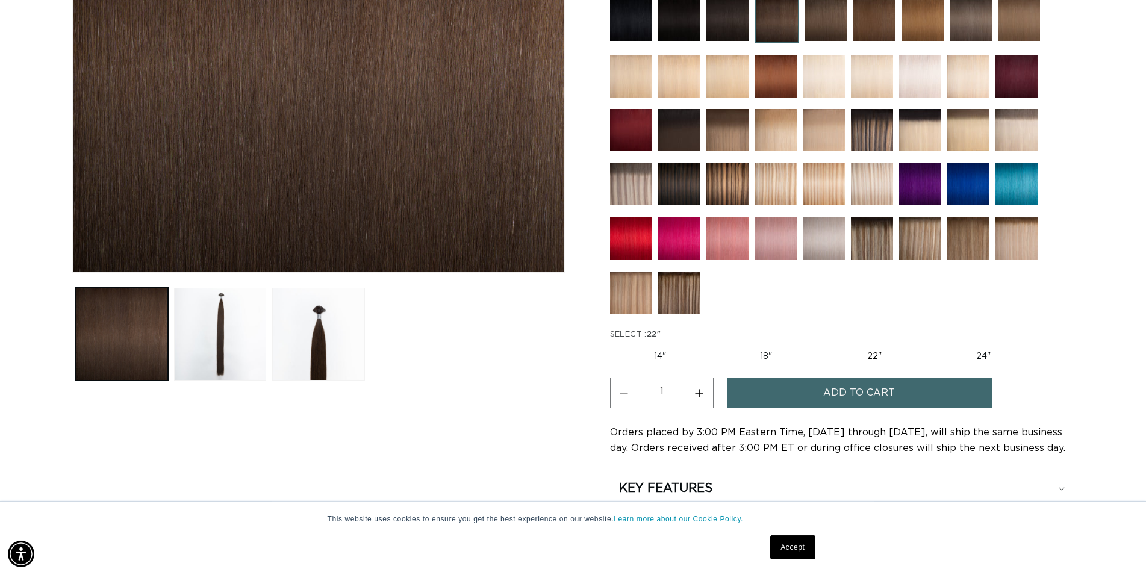
scroll to position [369, 0]
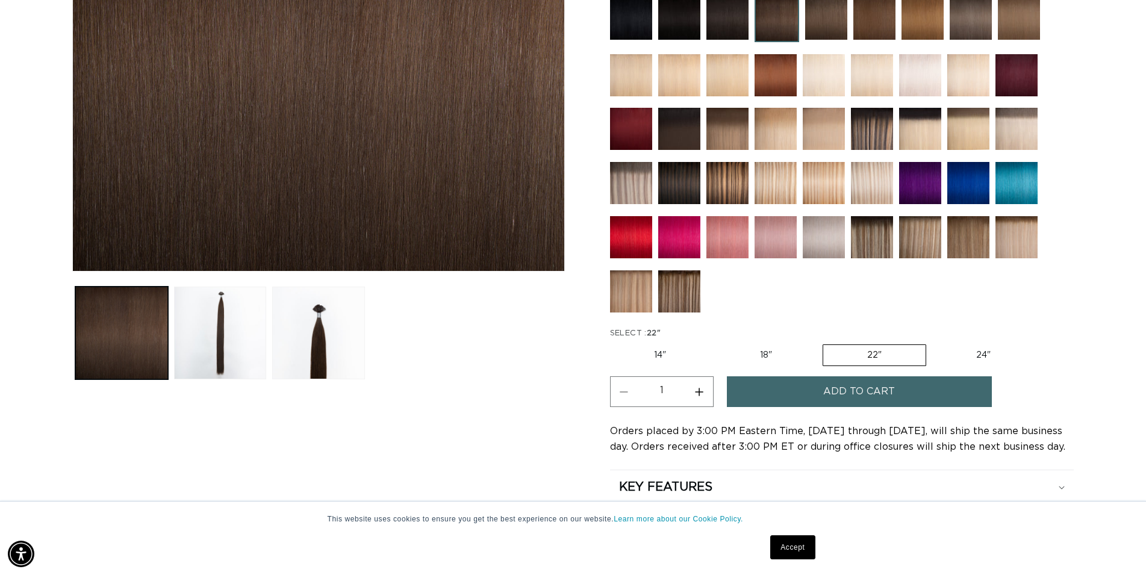
click at [671, 355] on label "14" Variant sold out or unavailable" at bounding box center [660, 355] width 100 height 20
click at [614, 343] on input "14" Variant sold out or unavailable" at bounding box center [613, 342] width 1 height 1
radio input "true"
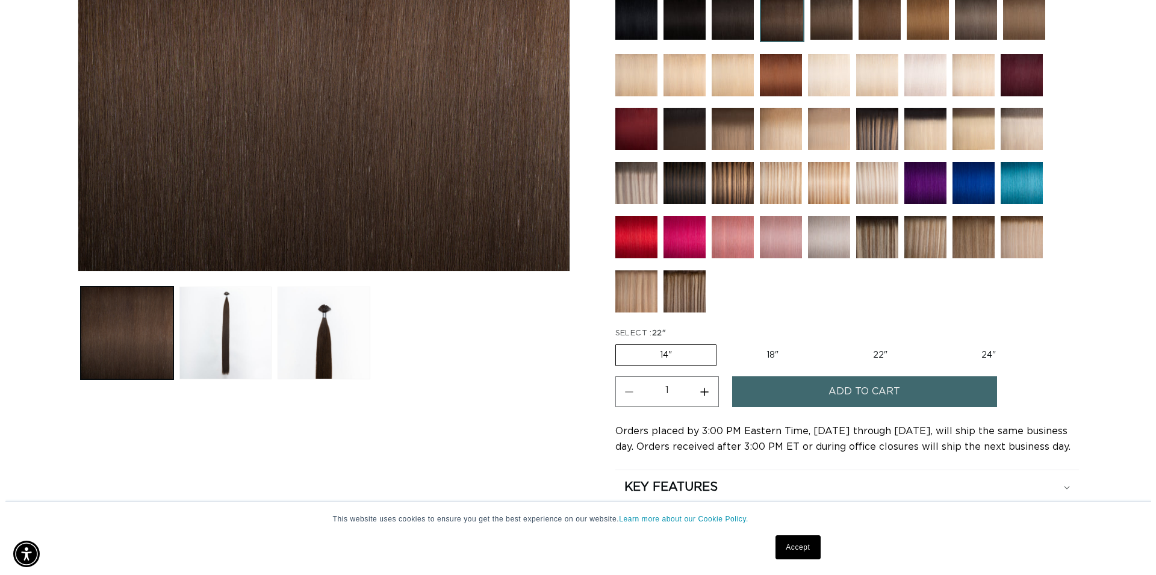
scroll to position [0, 1082]
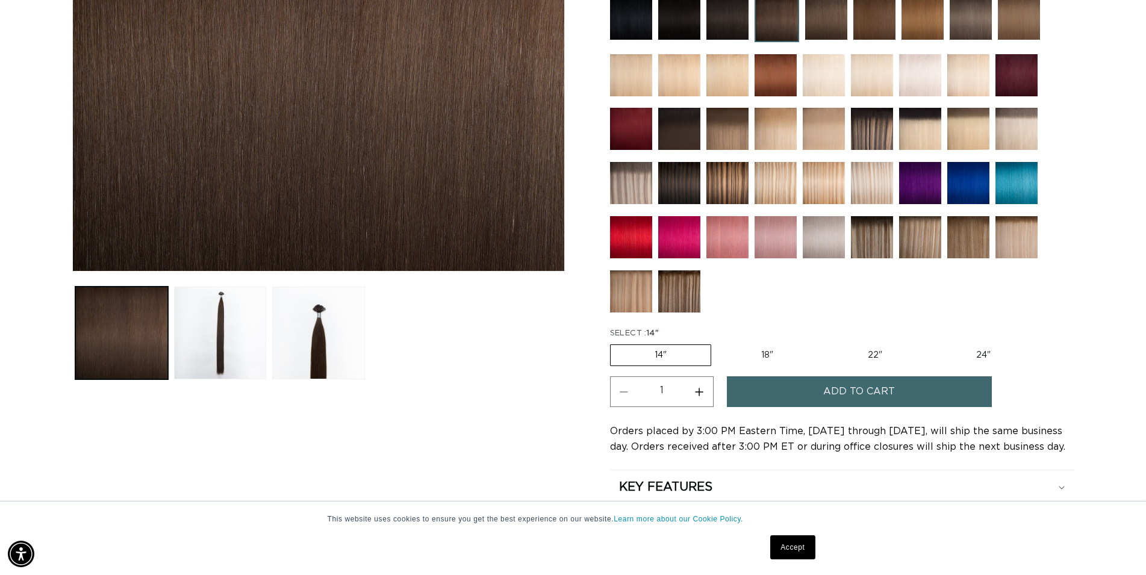
click at [705, 393] on button "Increase quantity for 2 Dark Brown - Keratin Fusion" at bounding box center [699, 391] width 27 height 31
type input "2"
click at [776, 389] on button "Add to cart" at bounding box center [859, 391] width 265 height 31
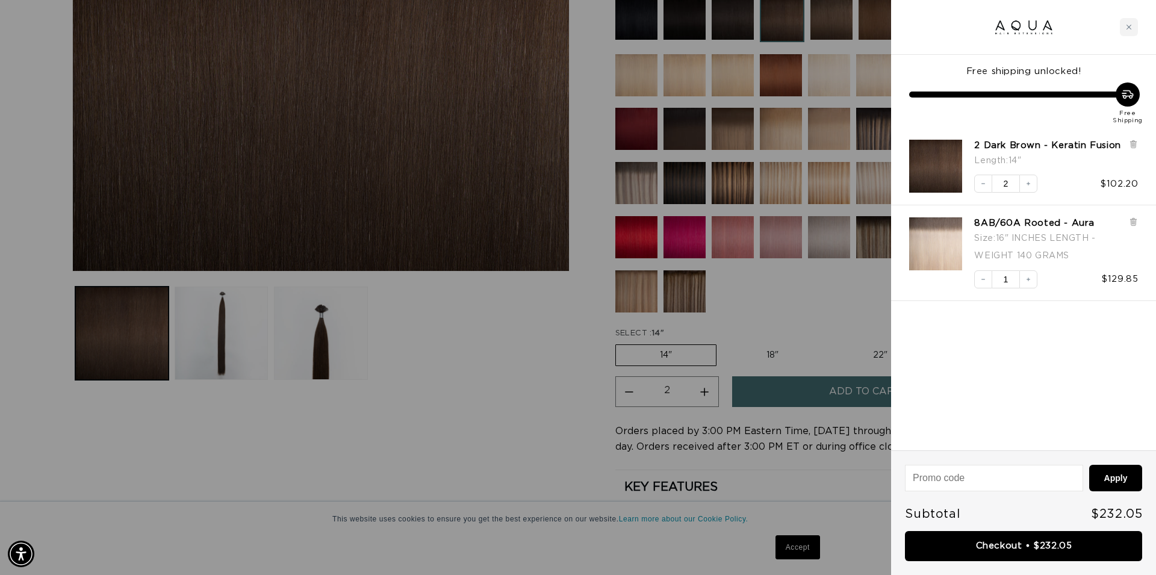
click at [496, 400] on div at bounding box center [578, 287] width 1156 height 575
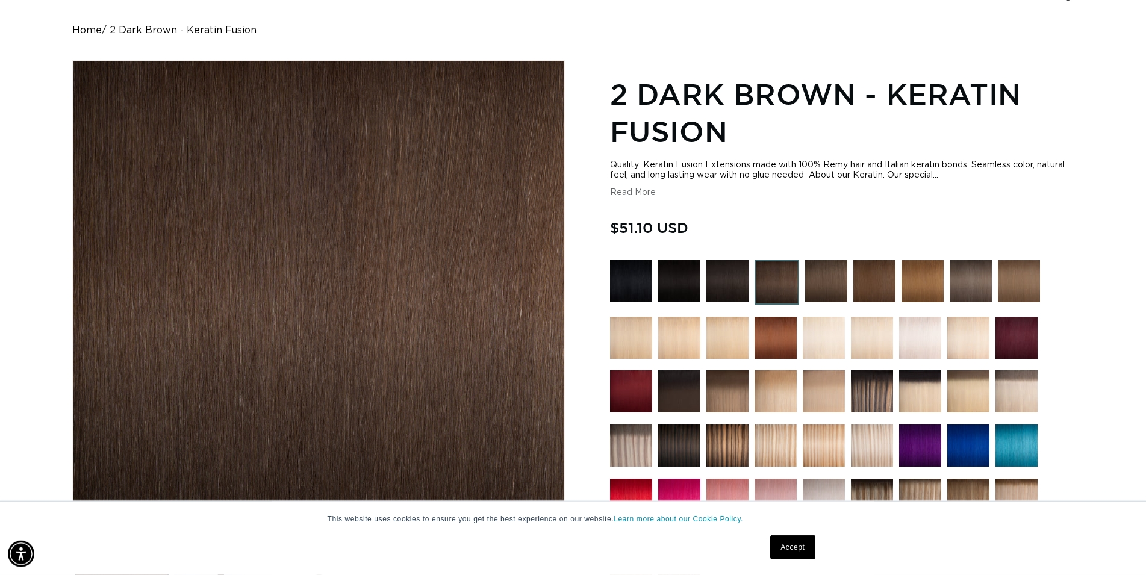
scroll to position [61, 0]
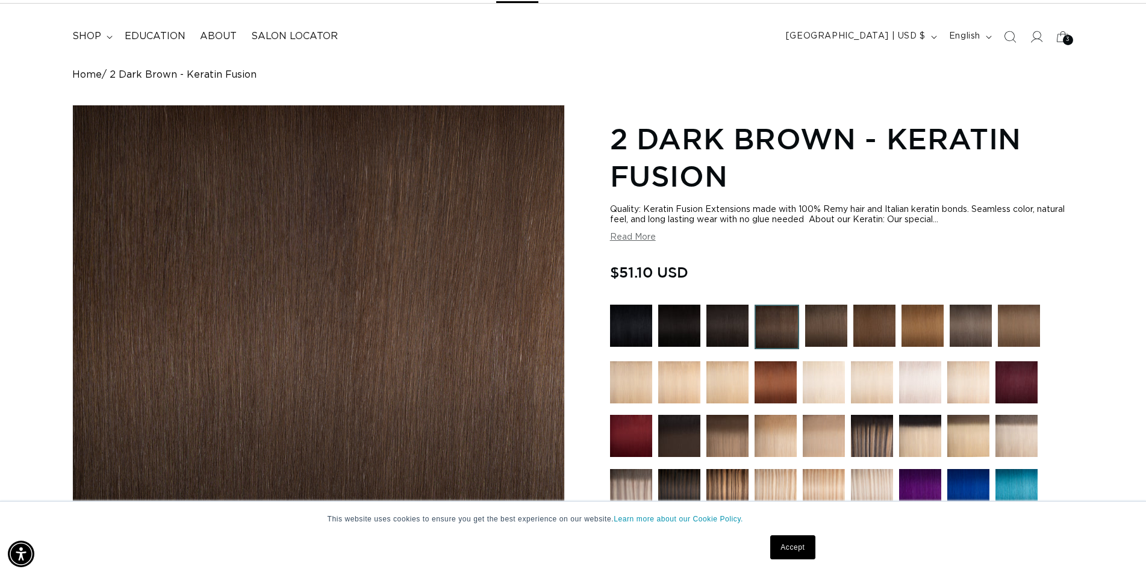
click at [727, 325] on img at bounding box center [727, 326] width 42 height 42
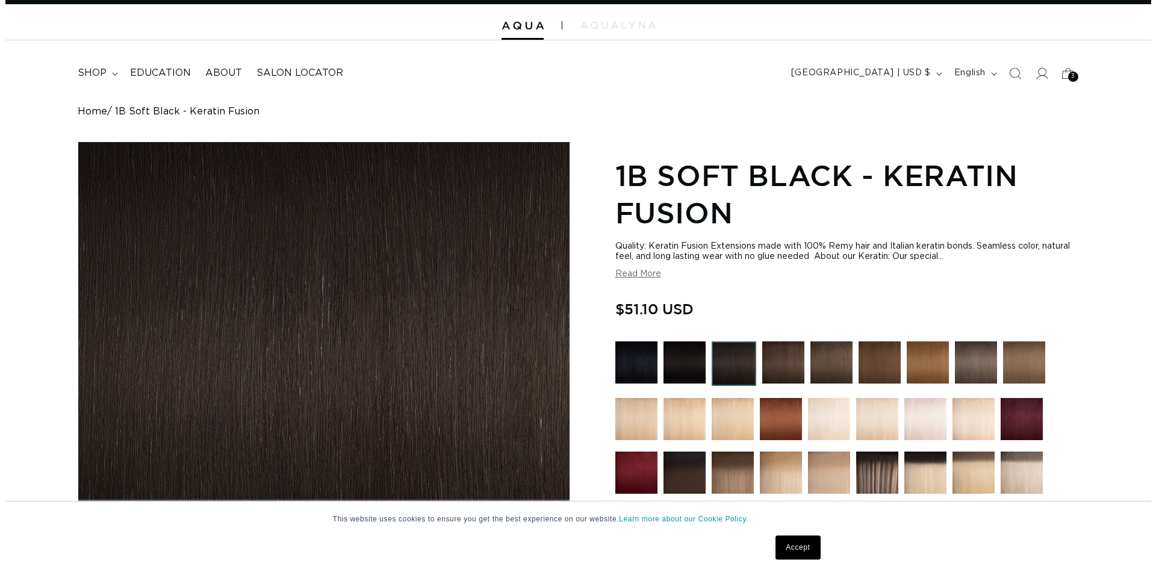
scroll to position [430, 0]
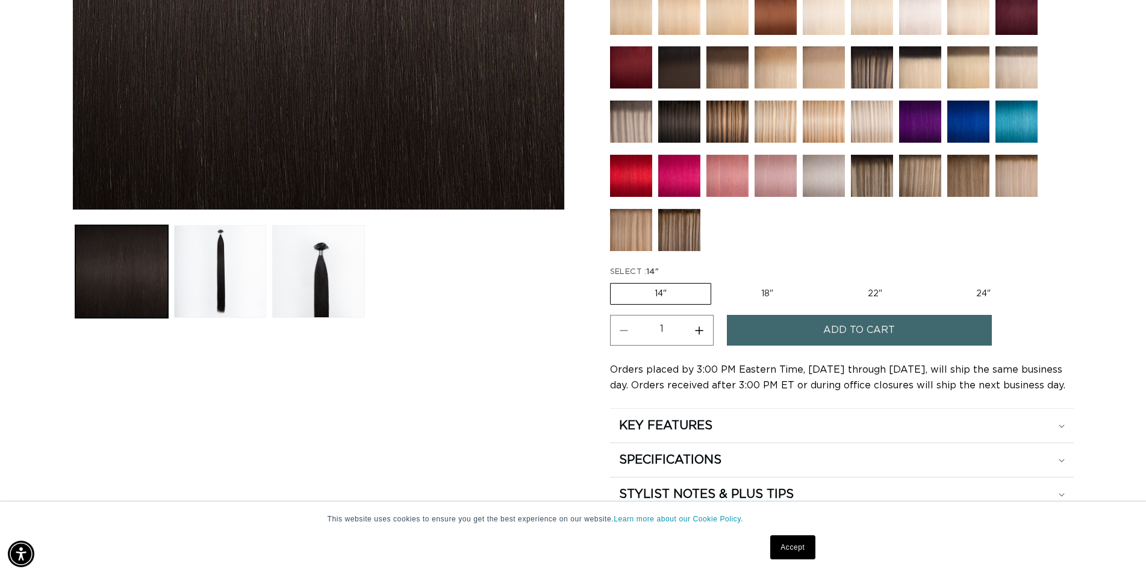
click at [700, 333] on button "Increase quantity for 1B Soft Black - Keratin Fusion" at bounding box center [699, 330] width 27 height 31
type input "2"
click at [816, 330] on button "Add to cart" at bounding box center [859, 330] width 265 height 31
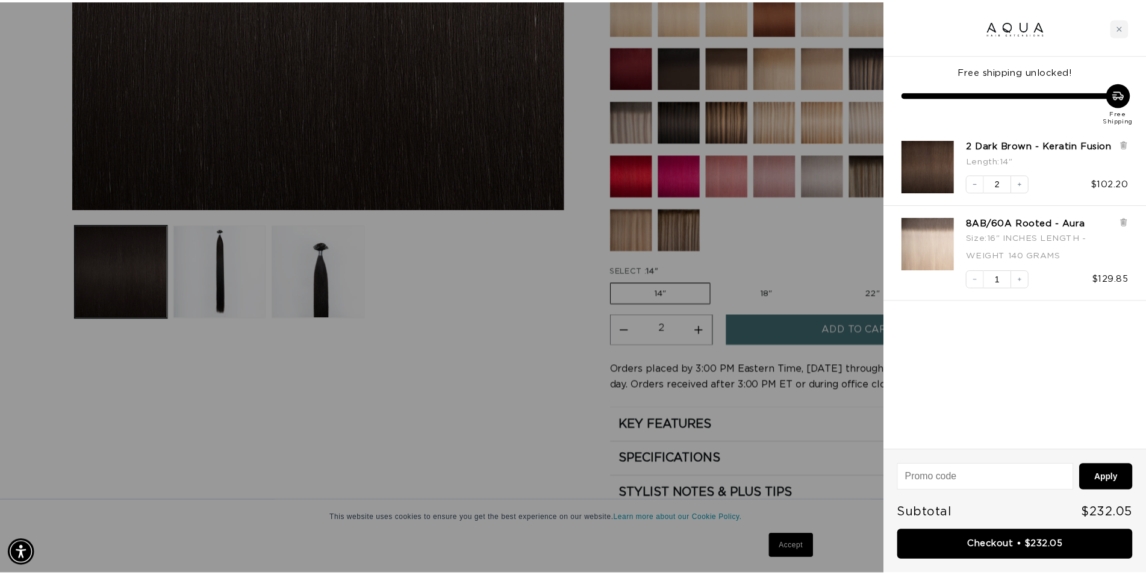
scroll to position [0, 1092]
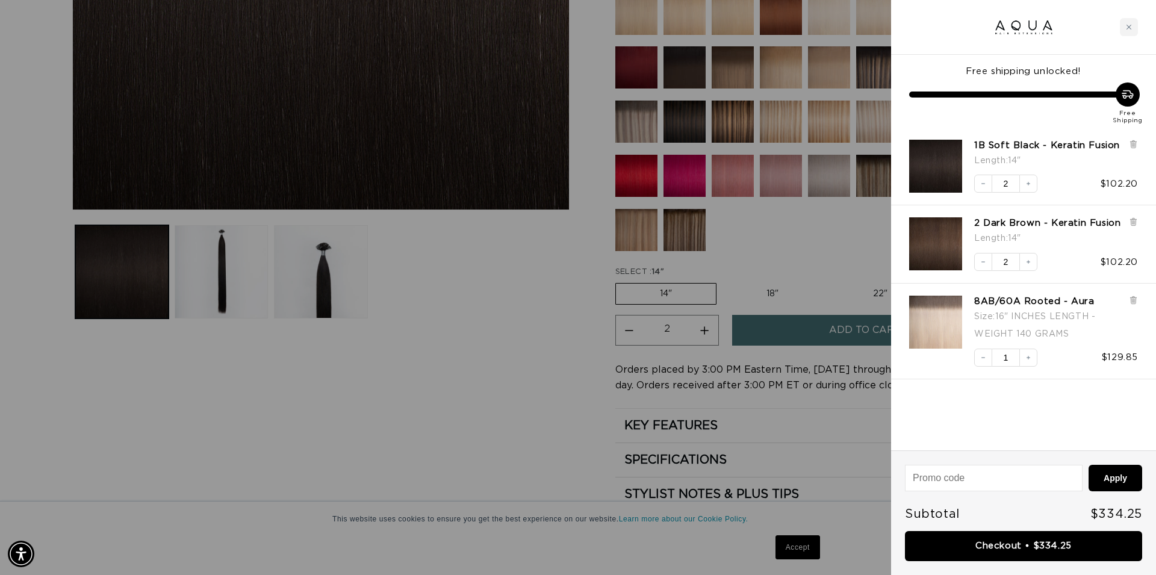
click at [544, 361] on div at bounding box center [578, 287] width 1156 height 575
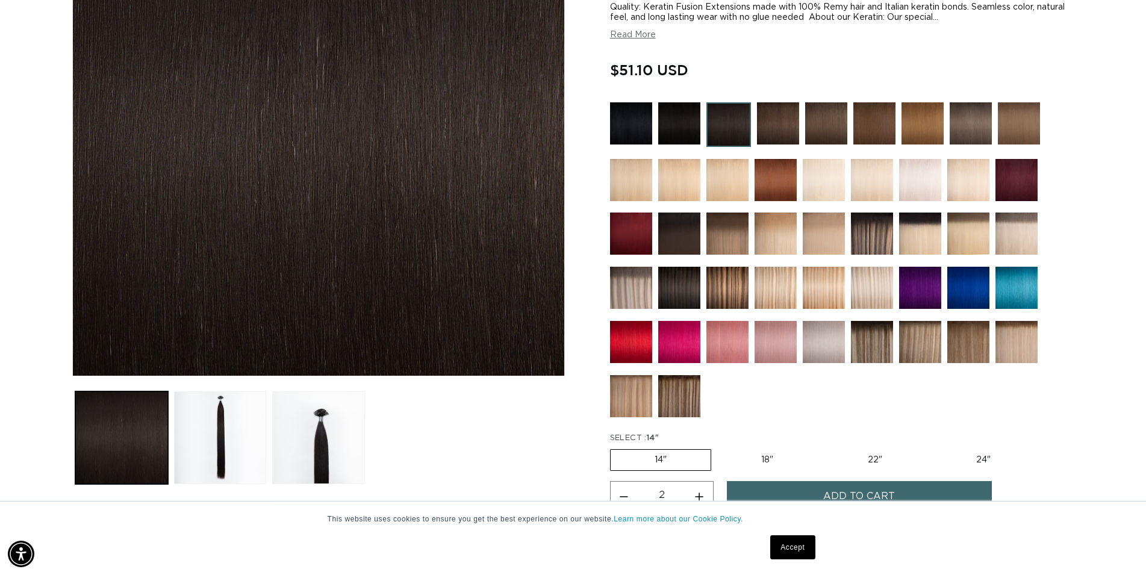
scroll to position [246, 0]
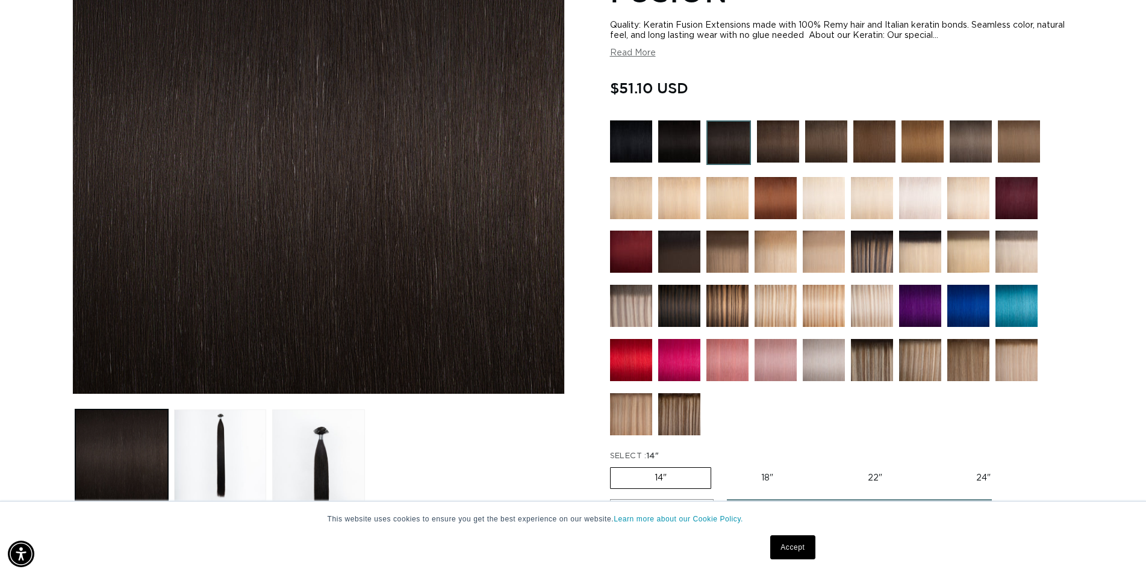
click at [1022, 145] on img at bounding box center [1019, 141] width 42 height 42
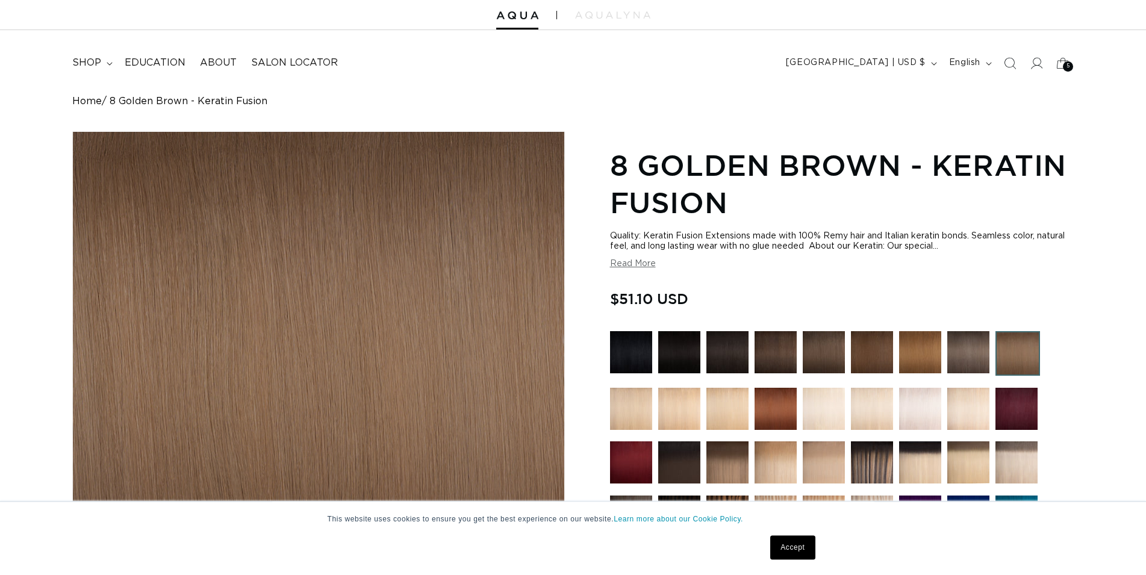
scroll to position [61, 0]
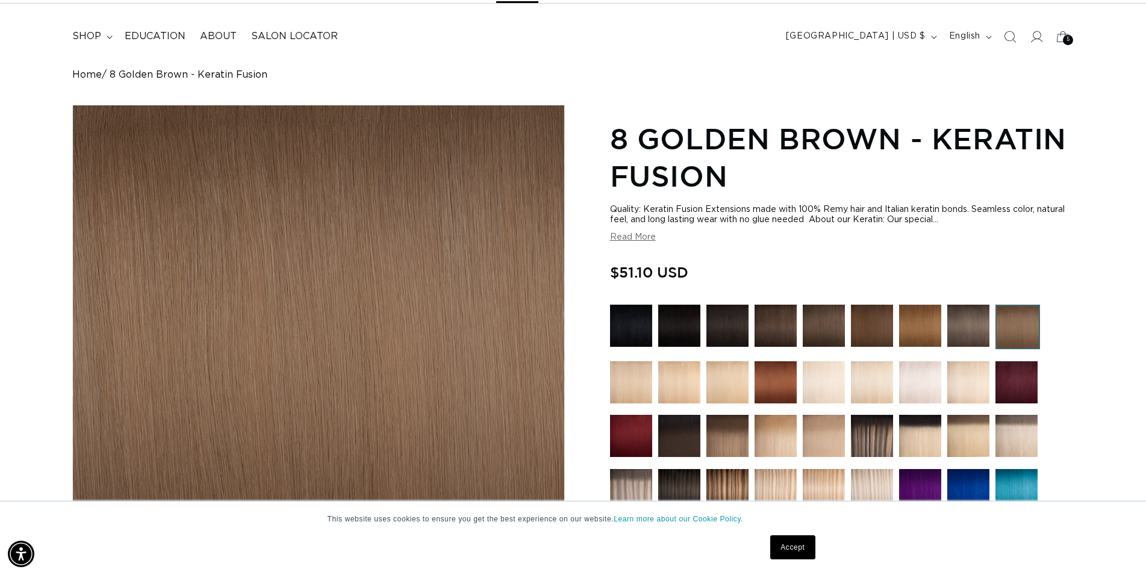
click at [969, 325] on img at bounding box center [968, 326] width 42 height 42
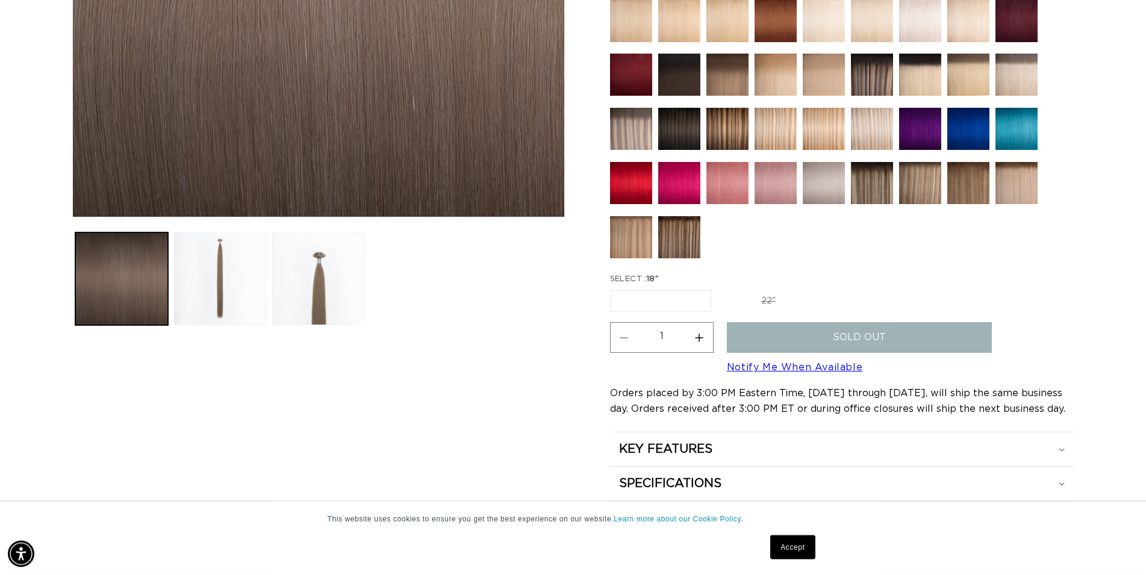
scroll to position [430, 0]
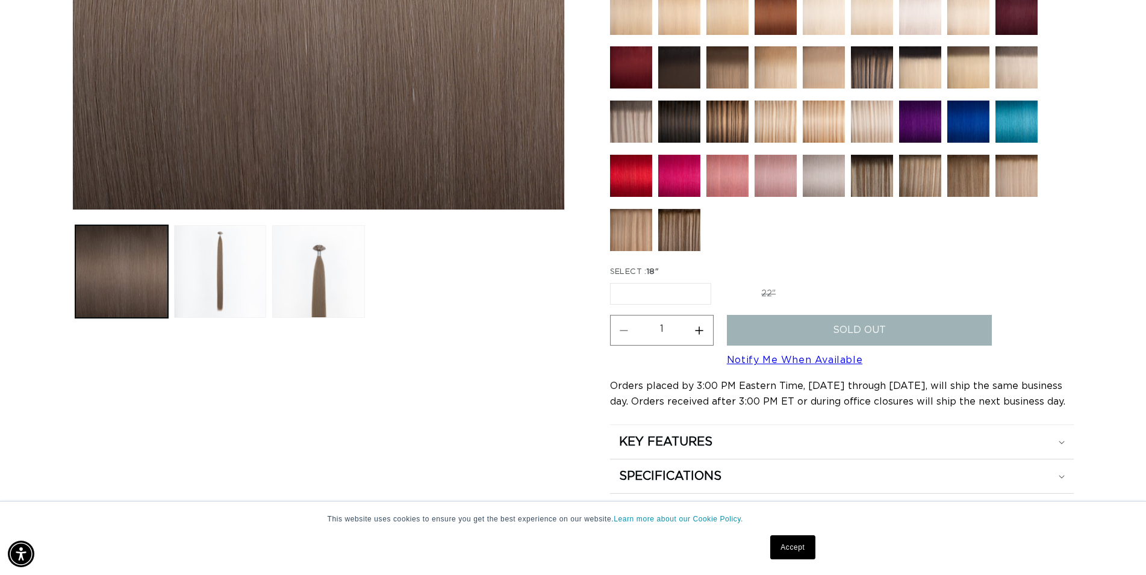
click at [646, 291] on label "18" Variant sold out or unavailable" at bounding box center [660, 294] width 101 height 22
click at [614, 281] on input "18" Variant sold out or unavailable" at bounding box center [613, 281] width 1 height 1
click at [761, 288] on label "22" Variant sold out or unavailable" at bounding box center [768, 294] width 102 height 20
click at [718, 281] on input "22" Variant sold out or unavailable" at bounding box center [717, 281] width 1 height 1
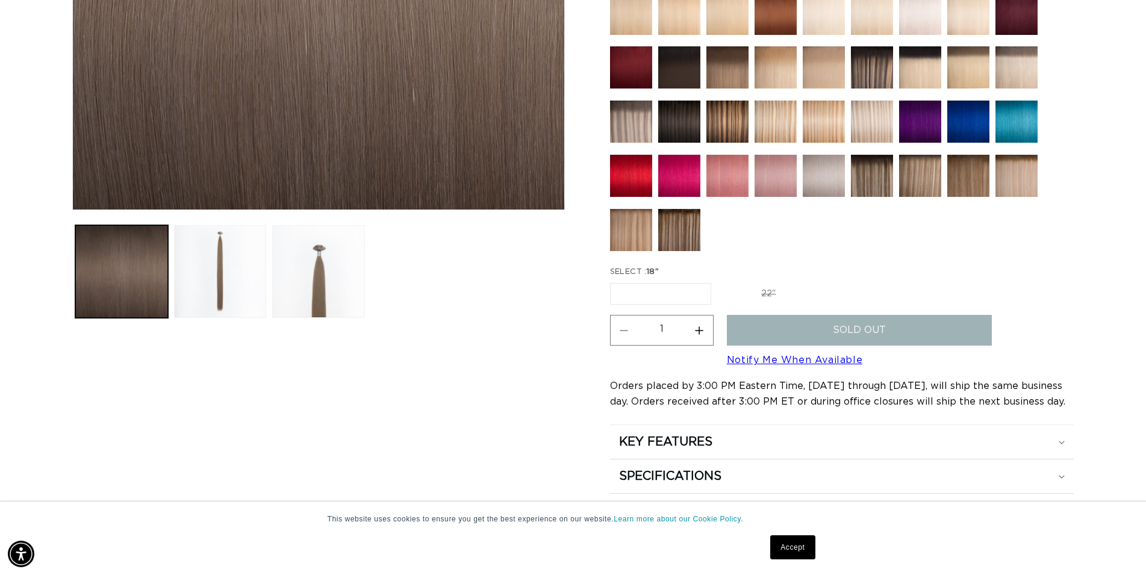
radio input "true"
click at [664, 293] on label "18" Variant sold out or unavailable" at bounding box center [660, 294] width 100 height 20
click at [614, 281] on input "18" Variant sold out or unavailable" at bounding box center [613, 281] width 1 height 1
radio input "true"
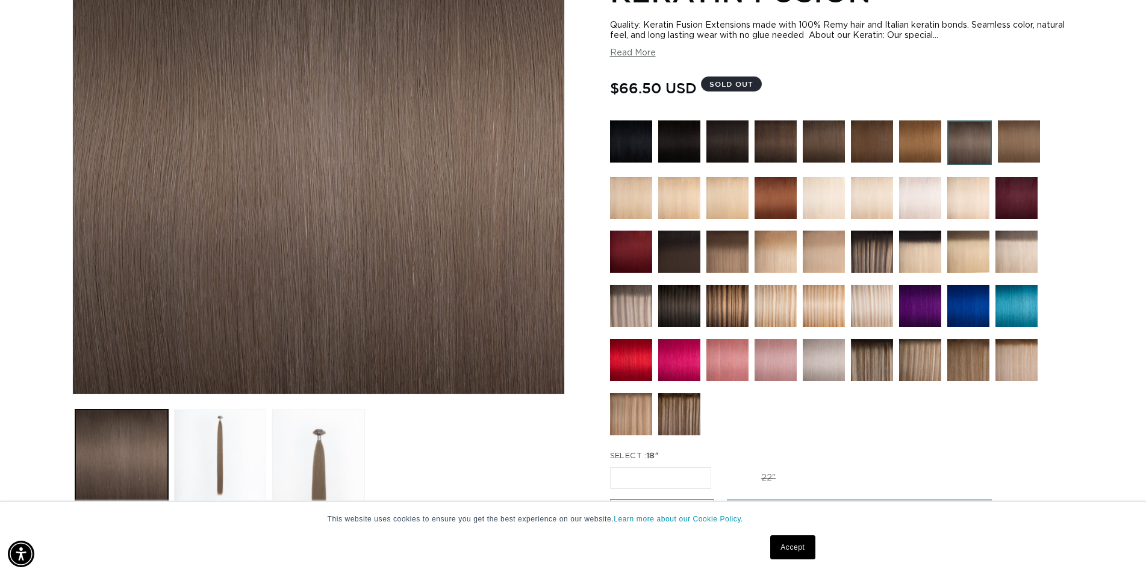
click at [878, 309] on img at bounding box center [872, 306] width 42 height 42
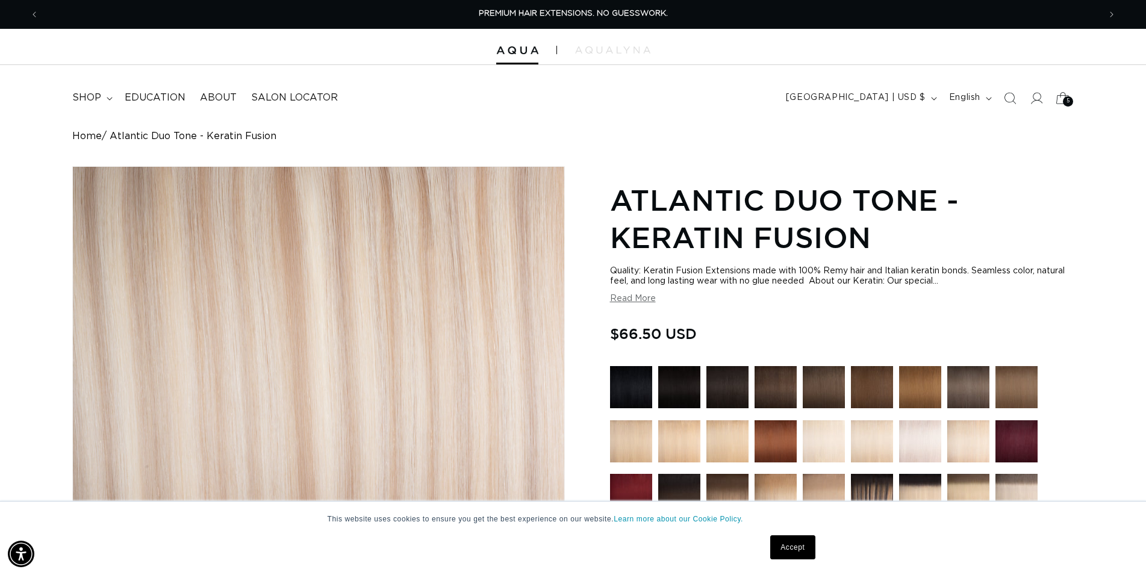
click at [1065, 101] on div "5 5" at bounding box center [1068, 101] width 10 height 10
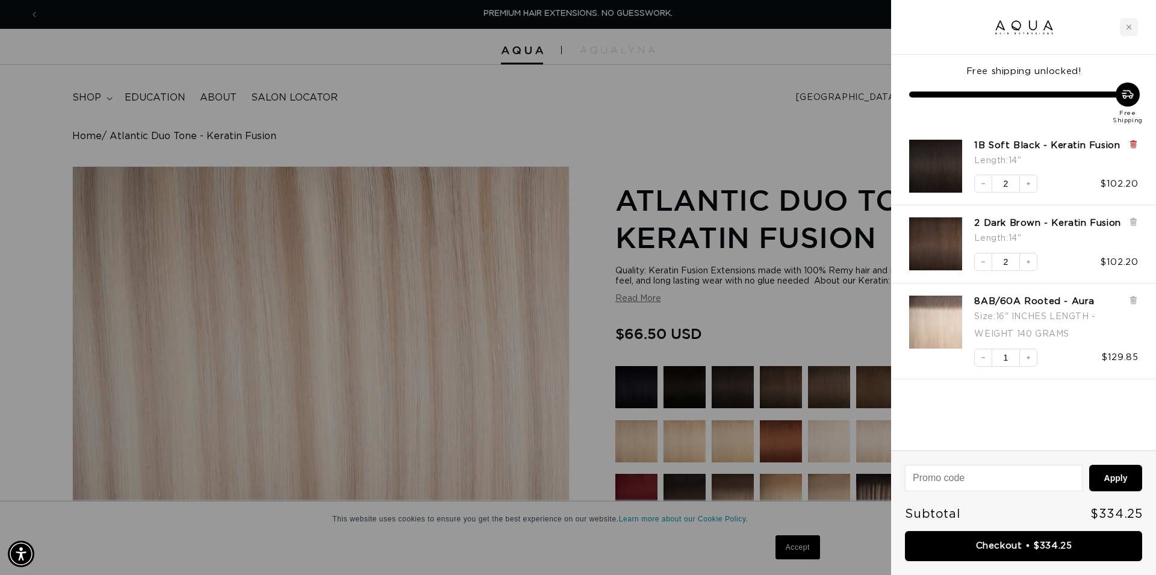
click at [1136, 145] on icon at bounding box center [1133, 144] width 9 height 9
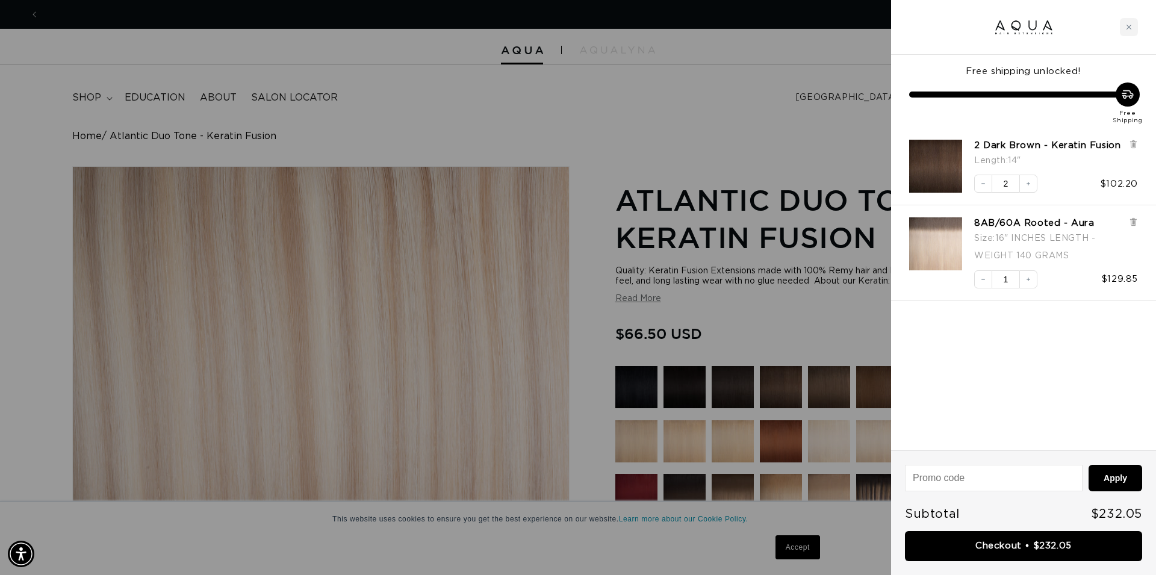
scroll to position [0, 1092]
click at [1134, 144] on icon at bounding box center [1133, 145] width 5 height 6
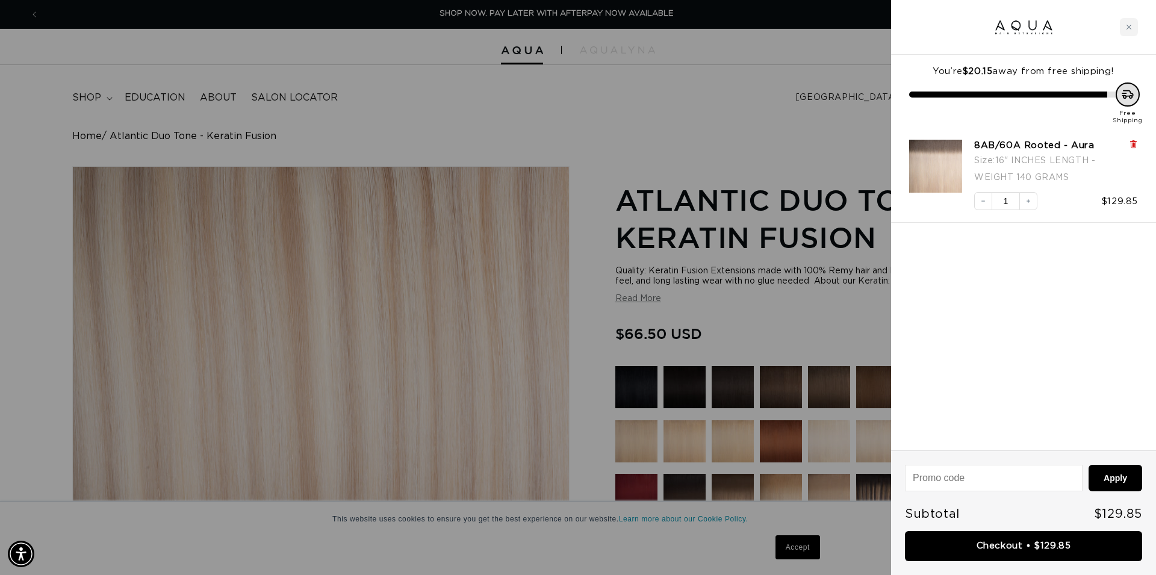
click at [1134, 143] on icon at bounding box center [1133, 145] width 5 height 6
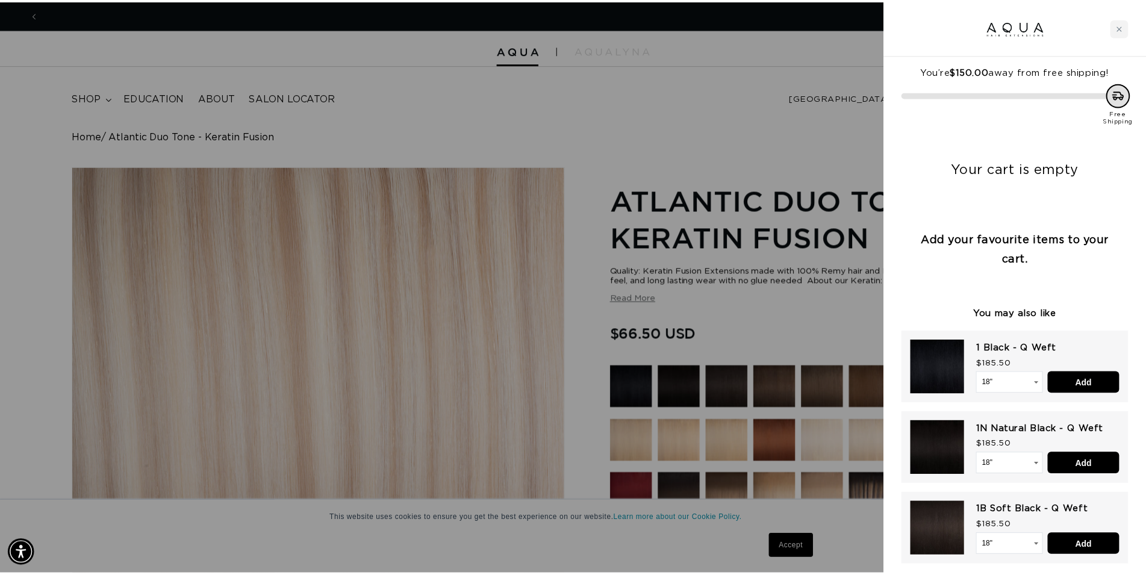
scroll to position [0, 2185]
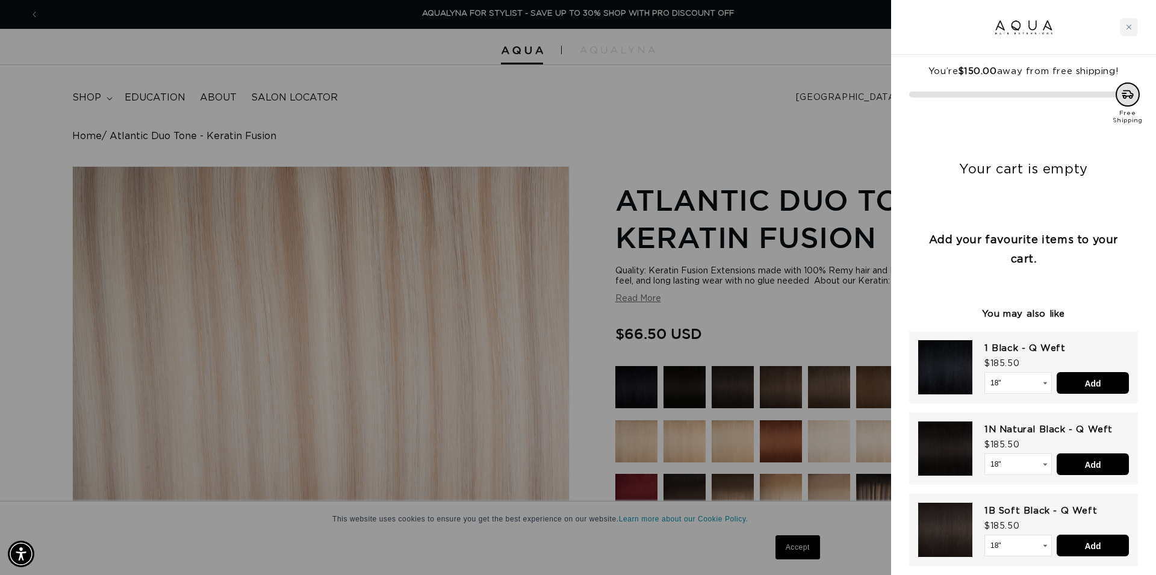
click at [705, 92] on div at bounding box center [578, 287] width 1156 height 575
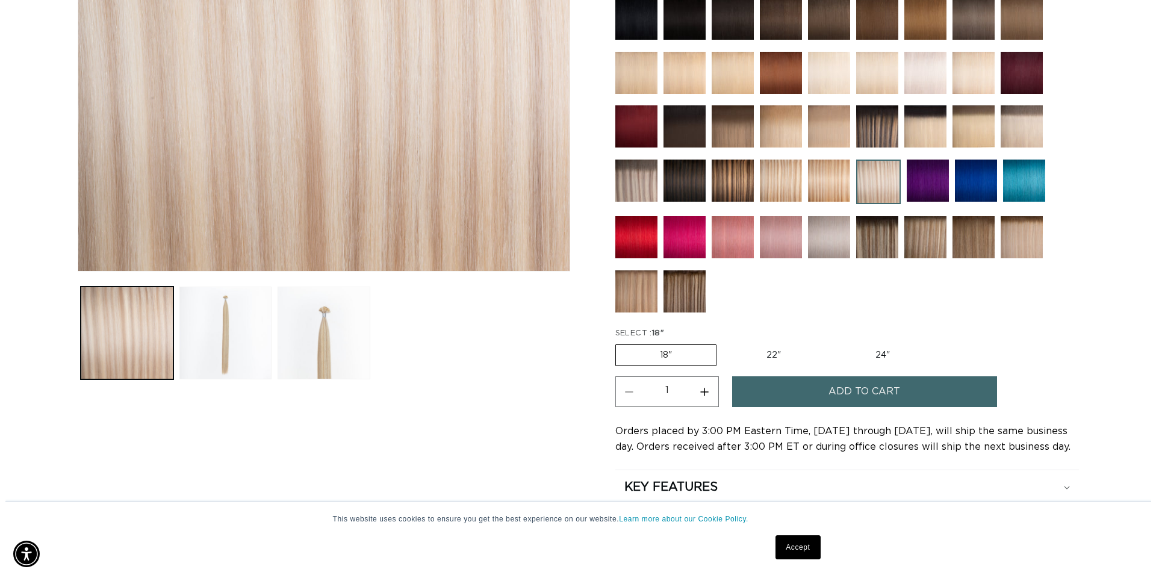
scroll to position [0, 1082]
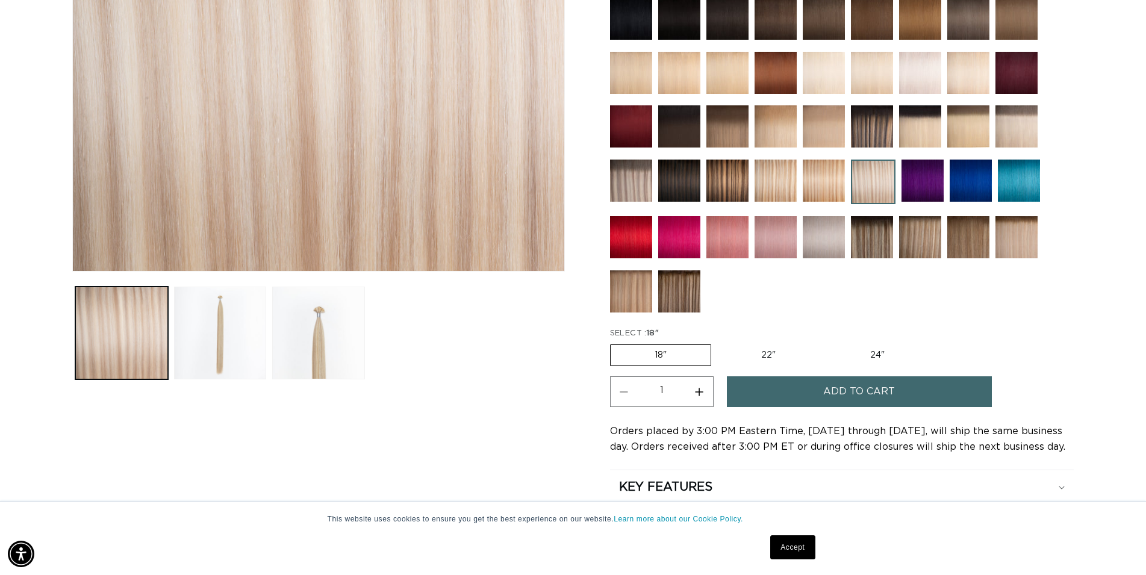
click at [811, 393] on button "Add to cart" at bounding box center [859, 391] width 265 height 31
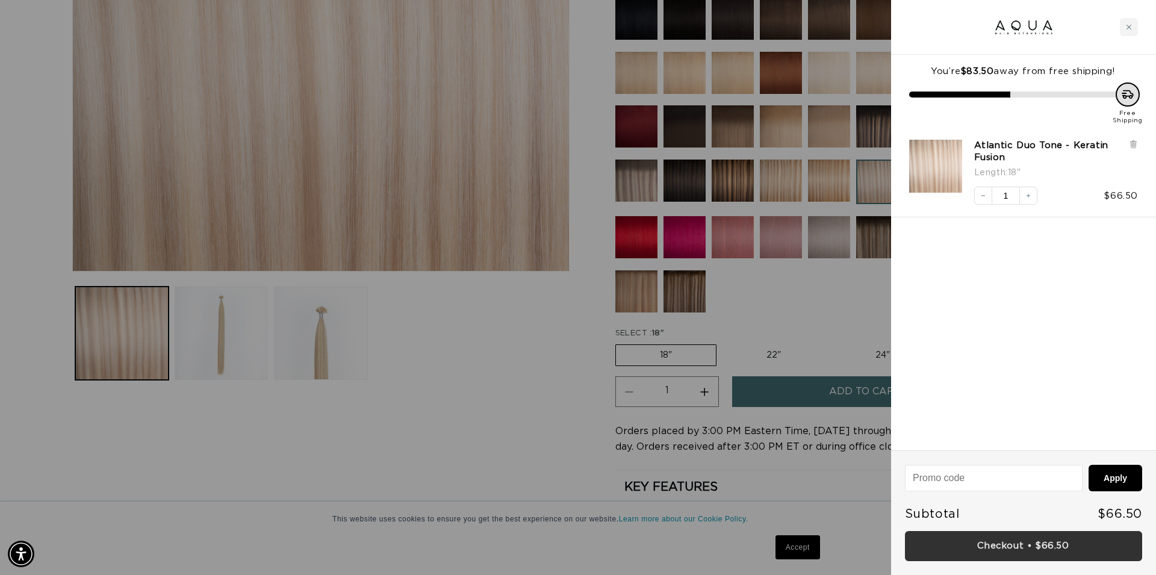
scroll to position [0, 2185]
click at [1029, 544] on link "Checkout • $66.50" at bounding box center [1023, 546] width 237 height 31
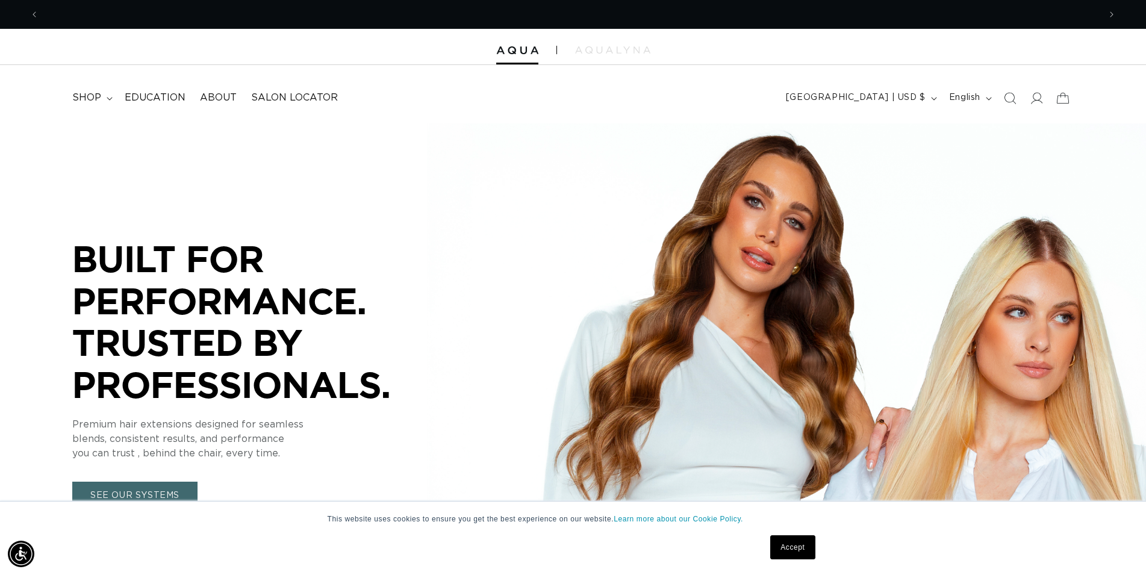
scroll to position [0, 1082]
click at [1011, 100] on icon "Search" at bounding box center [1009, 98] width 13 height 13
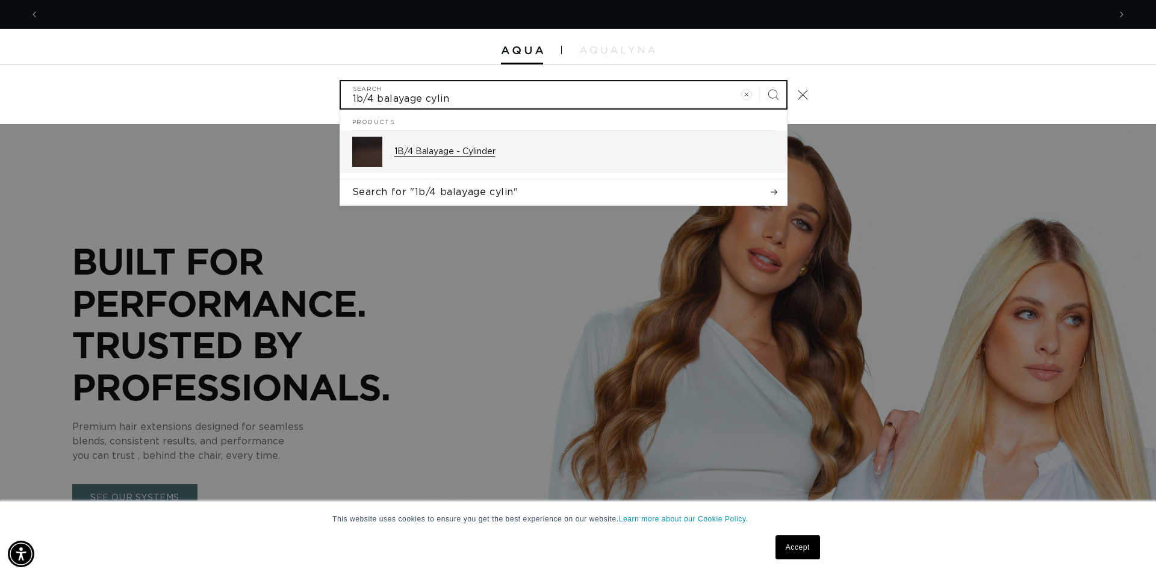
type input "1b/4 balayage cylin"
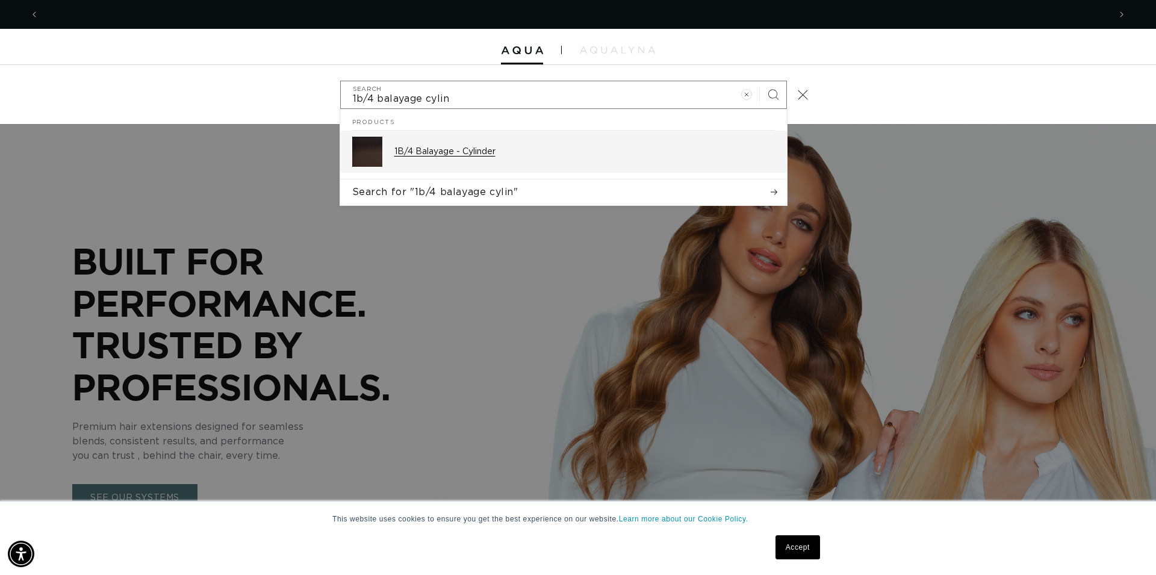
scroll to position [0, 1092]
click at [453, 150] on p "1B/4 Balayage - Cylinder" at bounding box center [584, 151] width 381 height 11
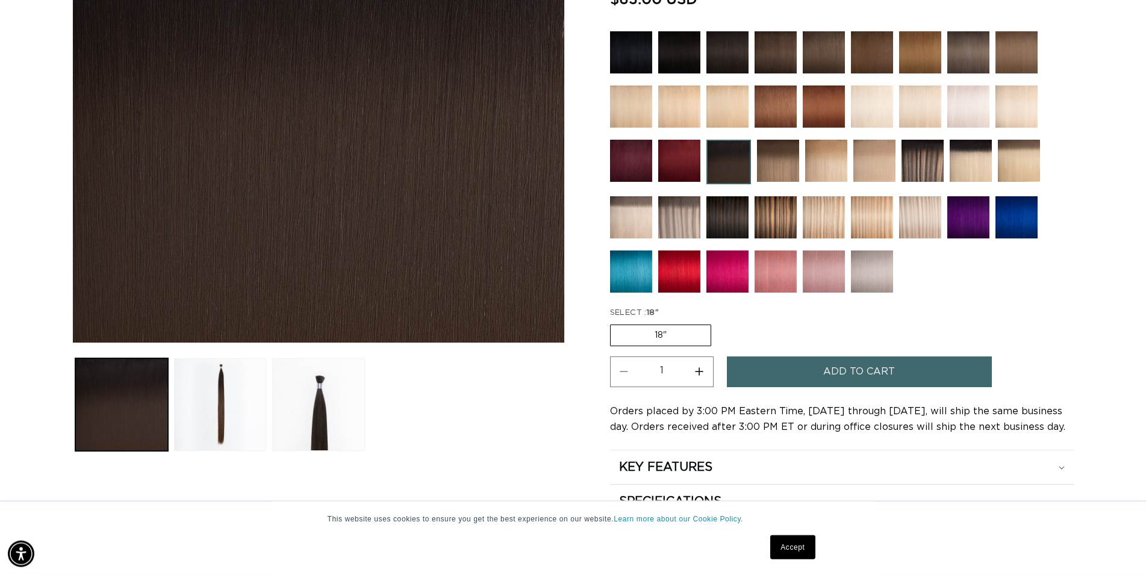
scroll to position [307, 0]
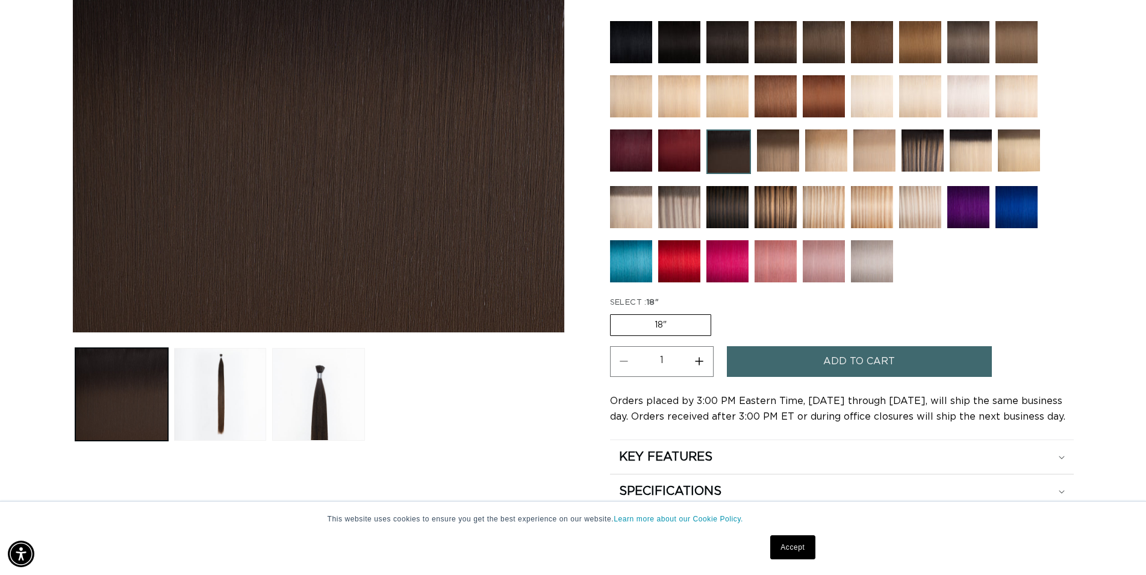
click at [820, 353] on button "Add to cart" at bounding box center [859, 361] width 265 height 31
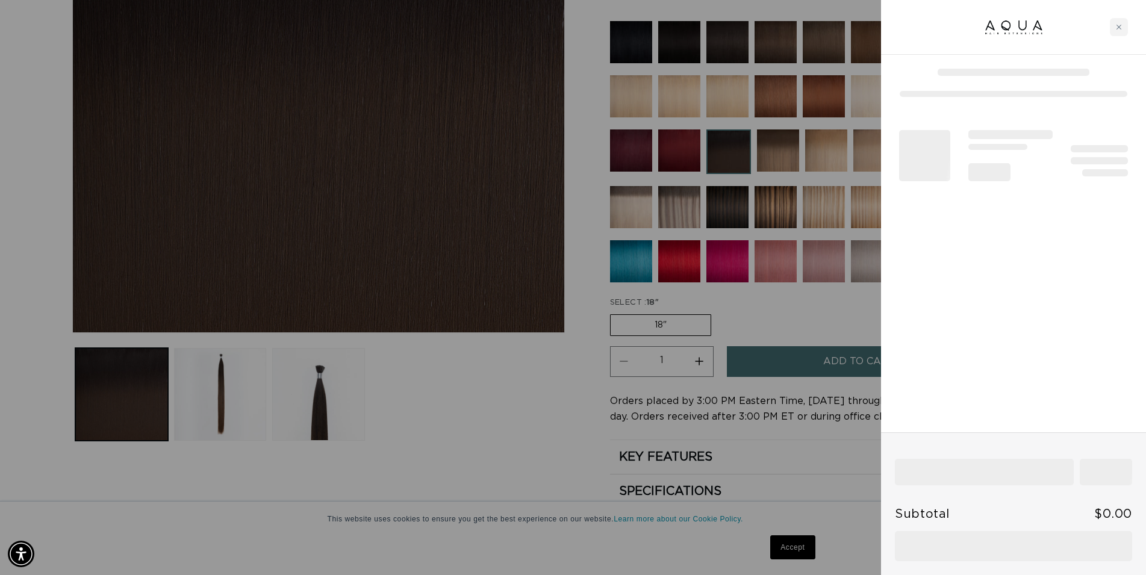
scroll to position [0, 1092]
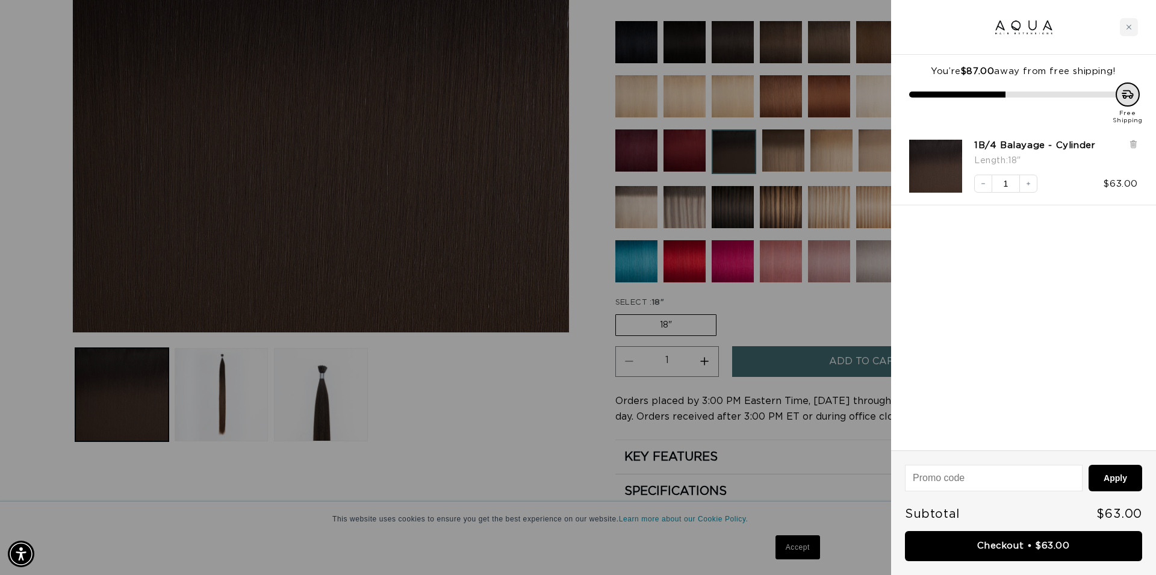
click at [546, 403] on div at bounding box center [578, 287] width 1156 height 575
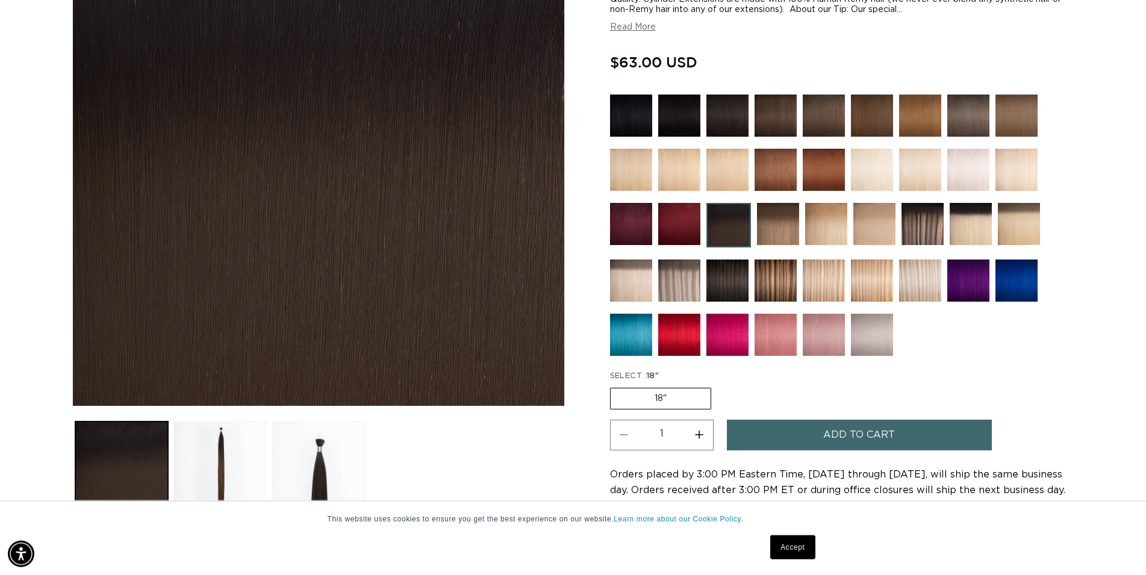
scroll to position [184, 0]
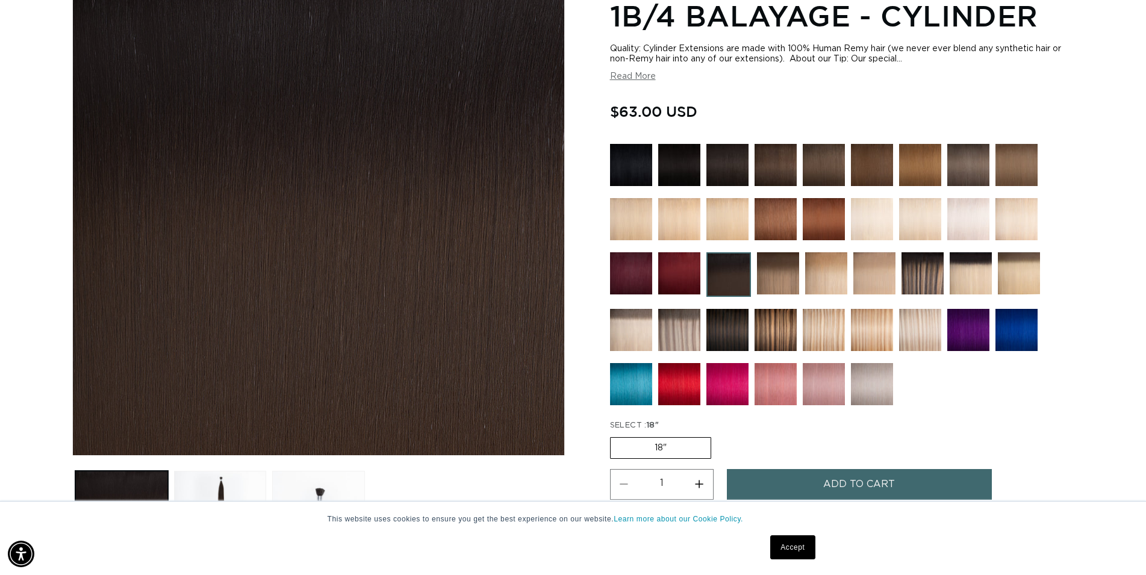
click at [965, 266] on img at bounding box center [971, 273] width 42 height 42
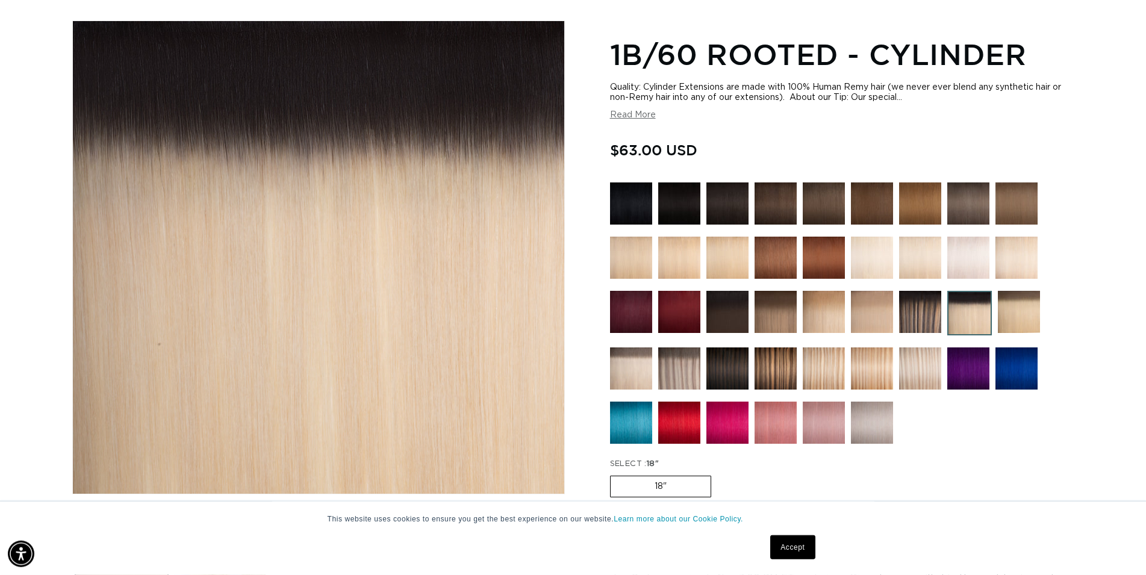
scroll to position [307, 0]
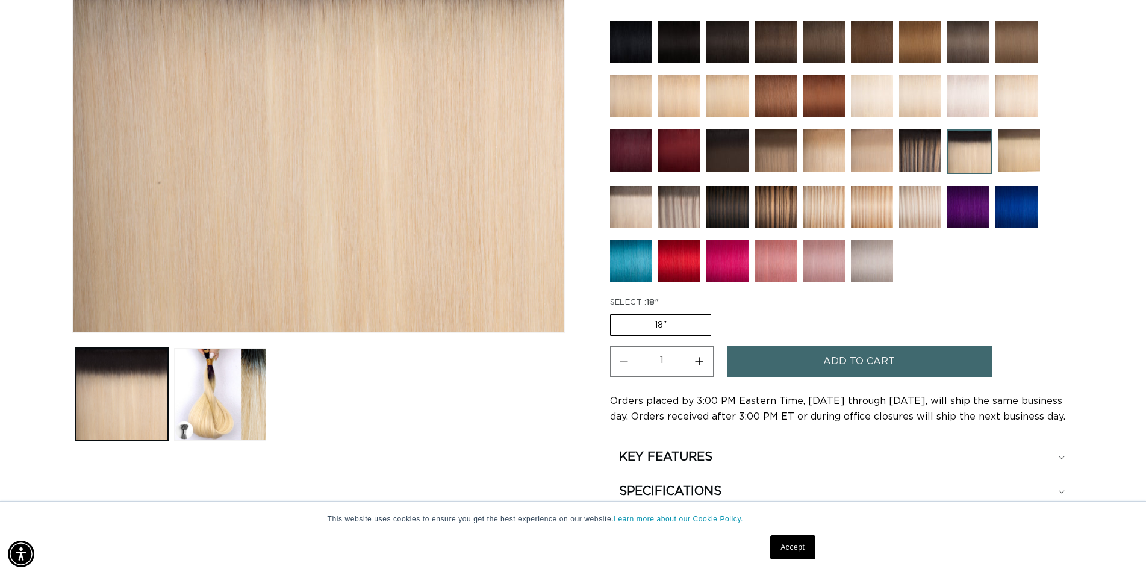
click at [837, 352] on span "Add to cart" at bounding box center [859, 361] width 72 height 31
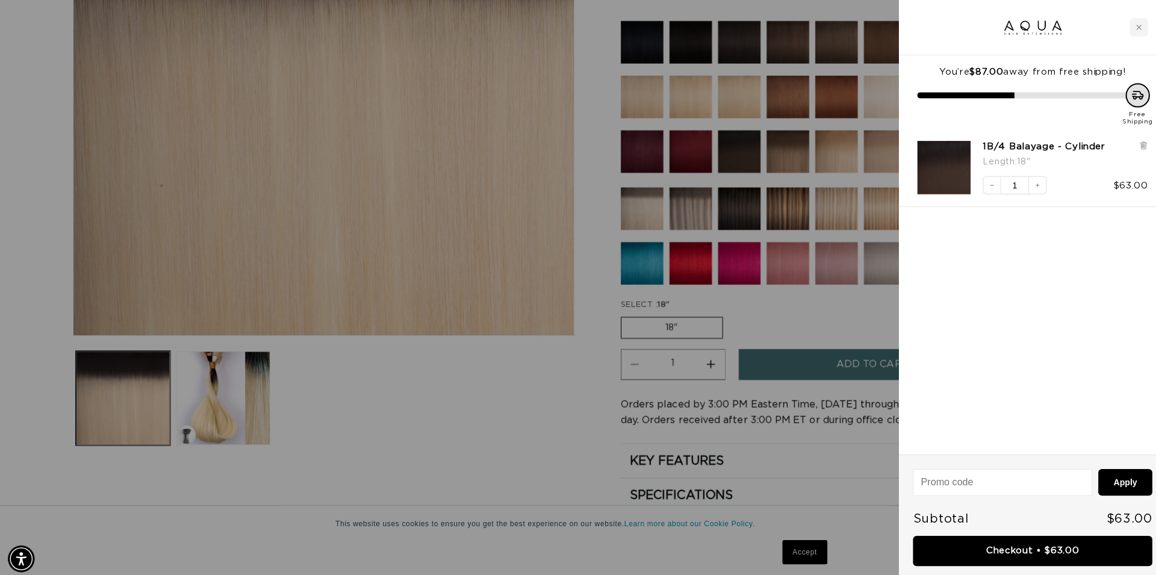
scroll to position [0, 1092]
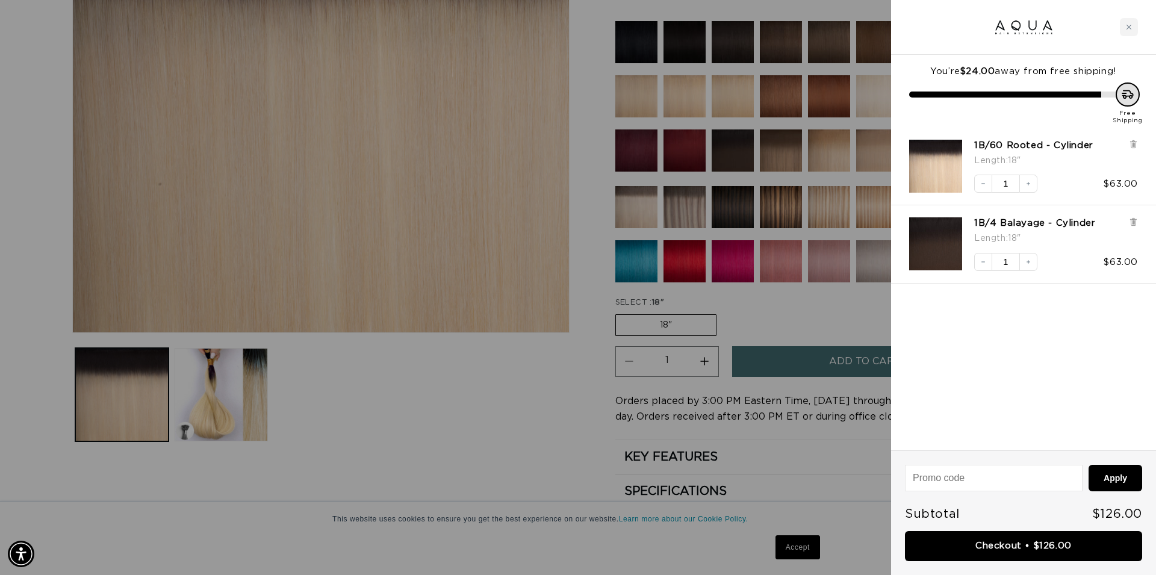
click at [1015, 543] on link "Checkout • $126.00" at bounding box center [1023, 546] width 237 height 31
